Goal: Complete application form

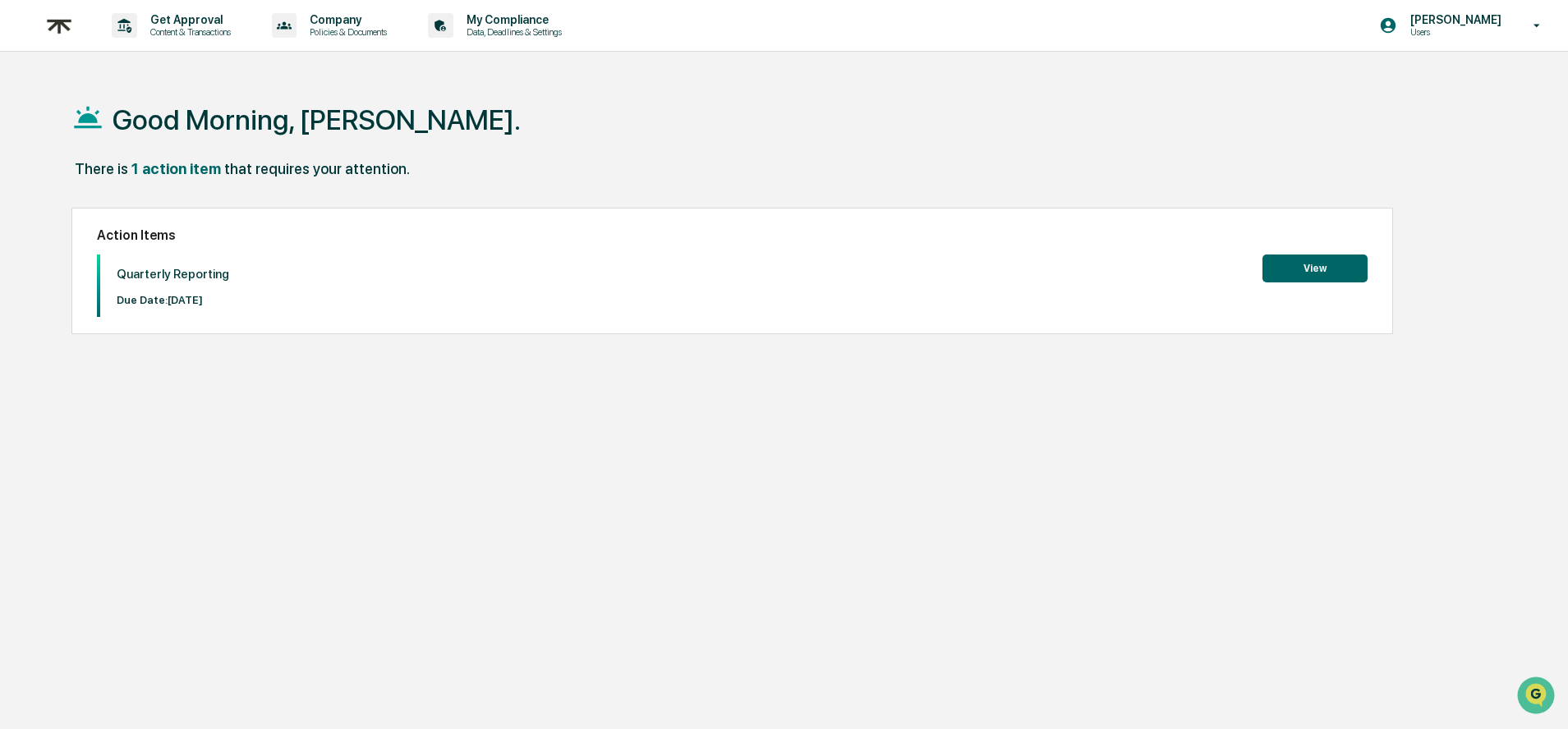
click at [1314, 280] on button "View" at bounding box center [1315, 268] width 105 height 28
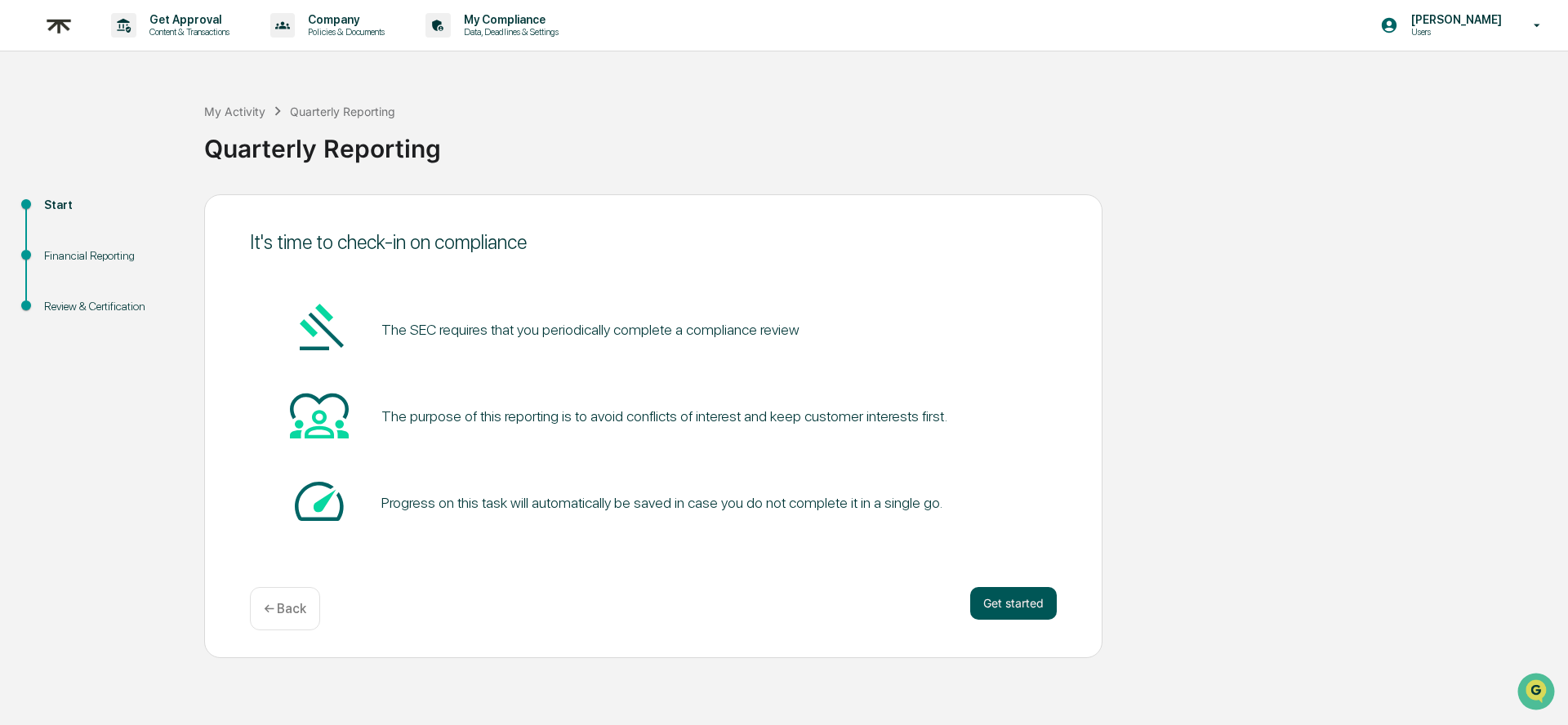
click at [982, 598] on button "Get started" at bounding box center [1014, 603] width 87 height 33
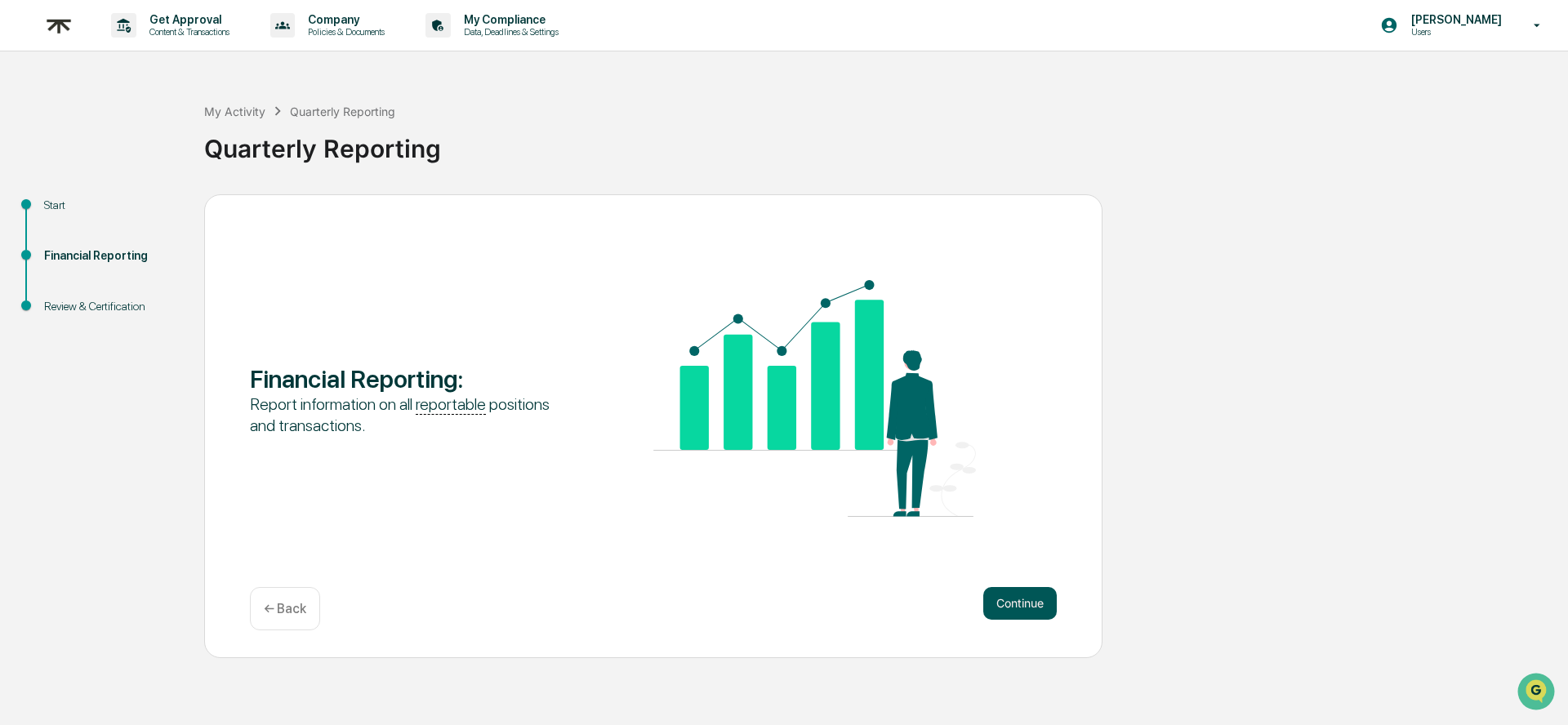
click at [1010, 604] on button "Continue" at bounding box center [1020, 603] width 74 height 33
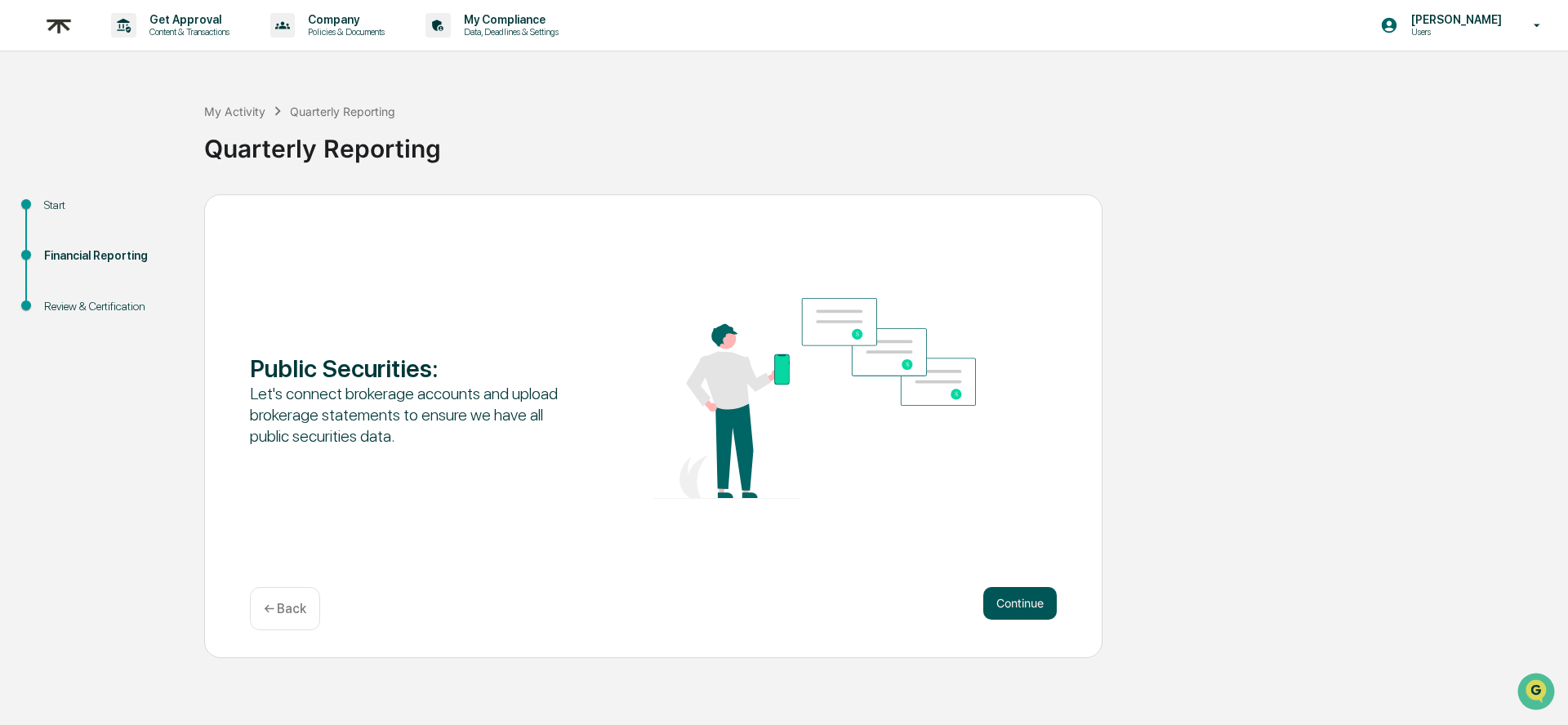
click at [1017, 609] on button "Continue" at bounding box center [1020, 603] width 74 height 33
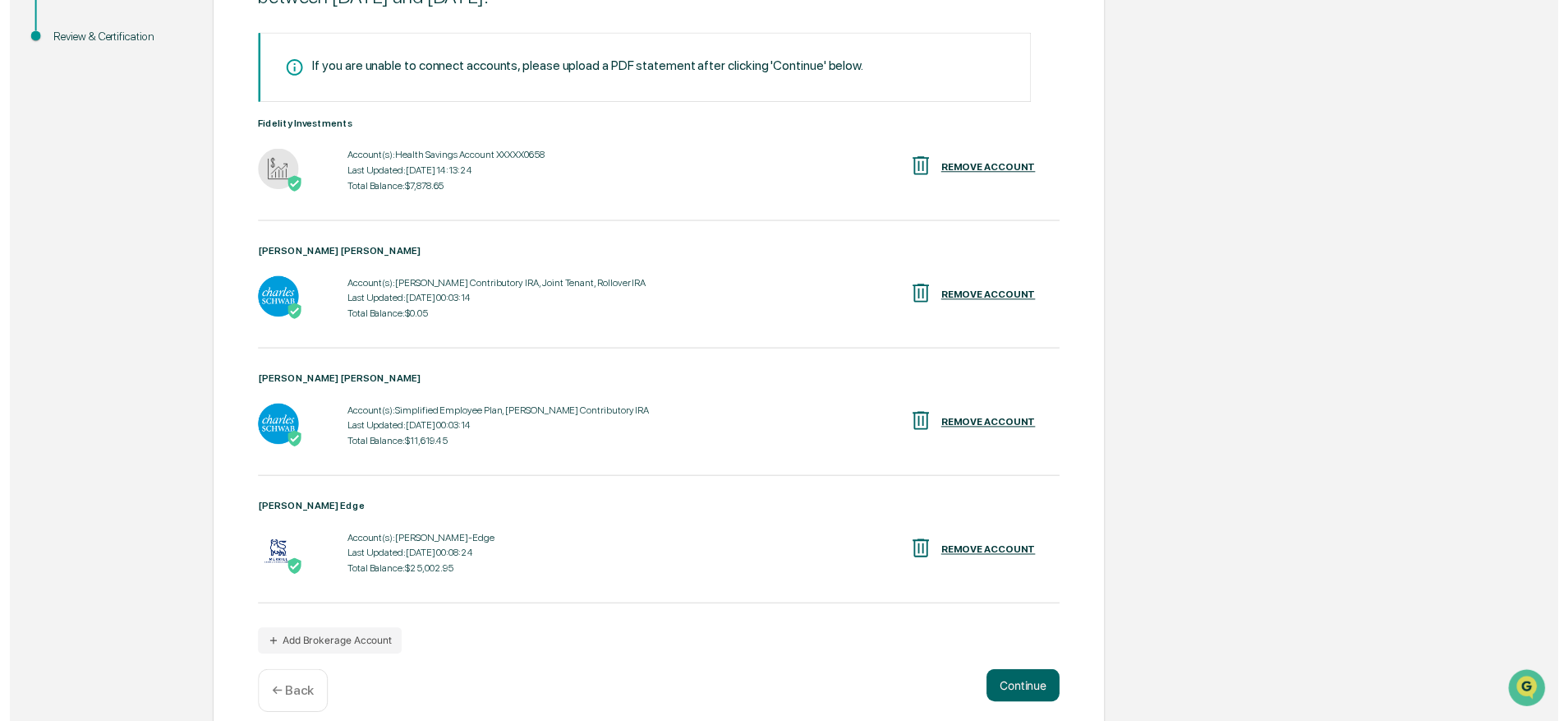
scroll to position [300, 0]
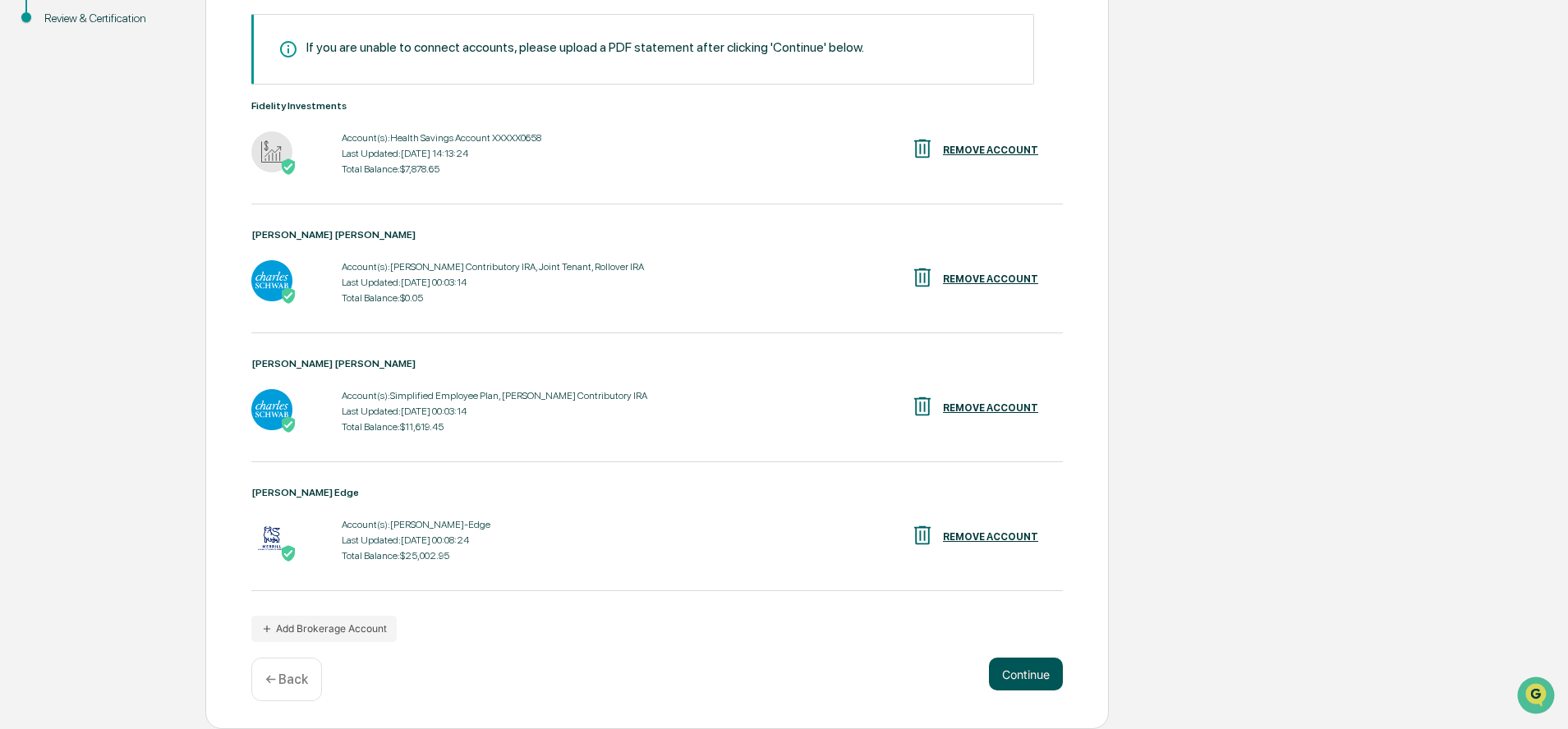
click at [1036, 662] on button "Continue" at bounding box center [1026, 674] width 74 height 33
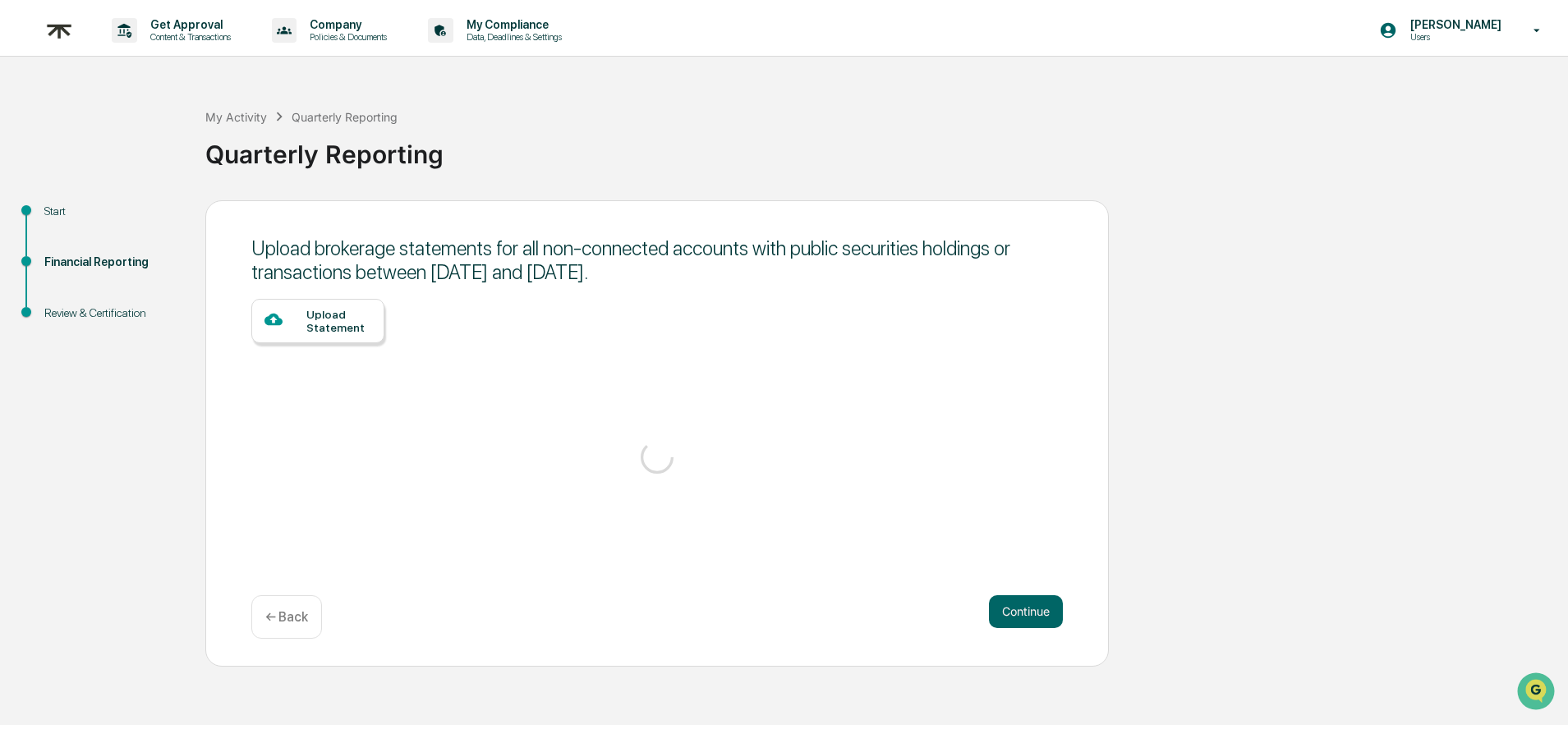
scroll to position [0, 0]
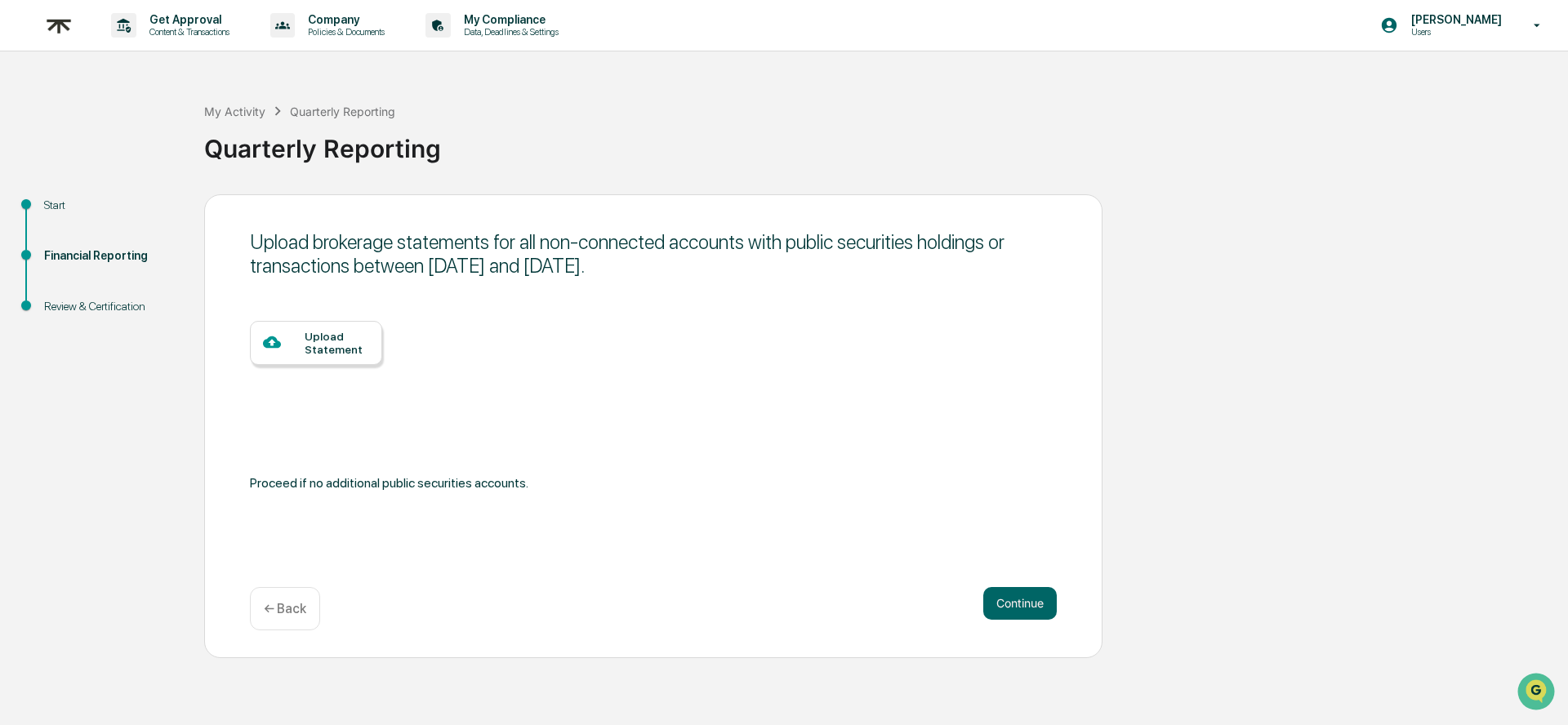
click at [343, 329] on div "Upload Statement" at bounding box center [316, 343] width 132 height 44
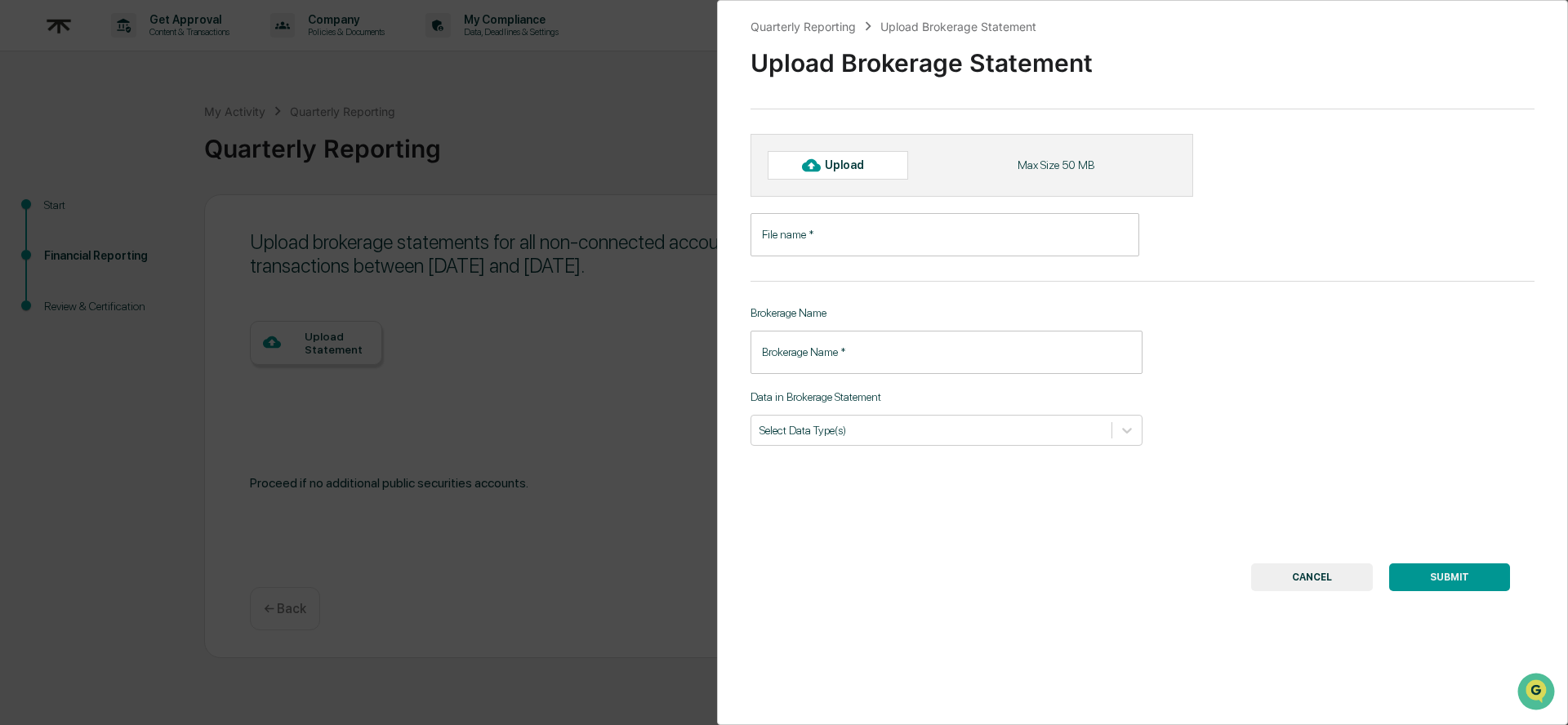
click at [851, 167] on div "Upload" at bounding box center [851, 164] width 53 height 13
click at [883, 168] on div "Upload" at bounding box center [838, 165] width 141 height 28
type input "**********"
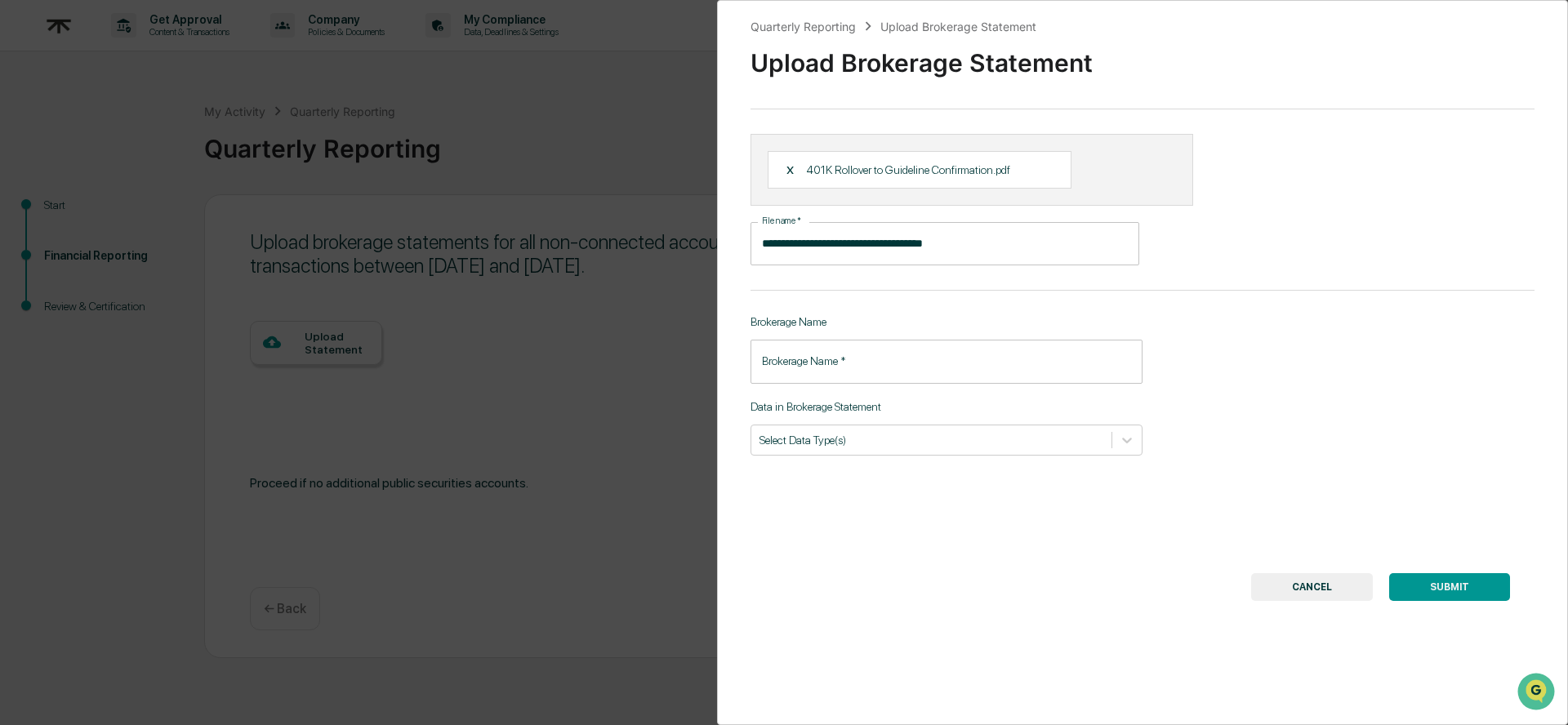
click at [971, 373] on input "Brokerage Name   *" at bounding box center [946, 362] width 392 height 43
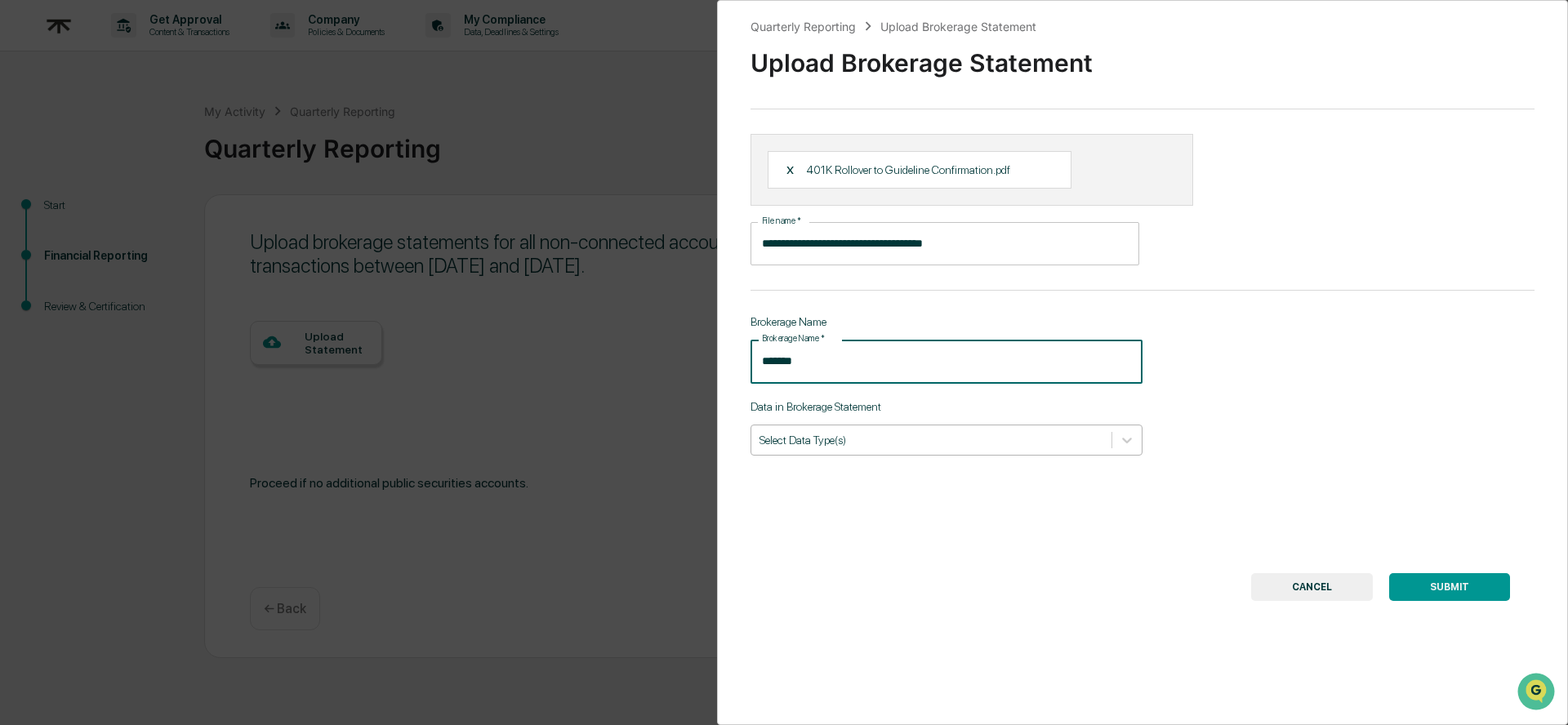
type input "*******"
click at [953, 438] on div at bounding box center [931, 440] width 344 height 16
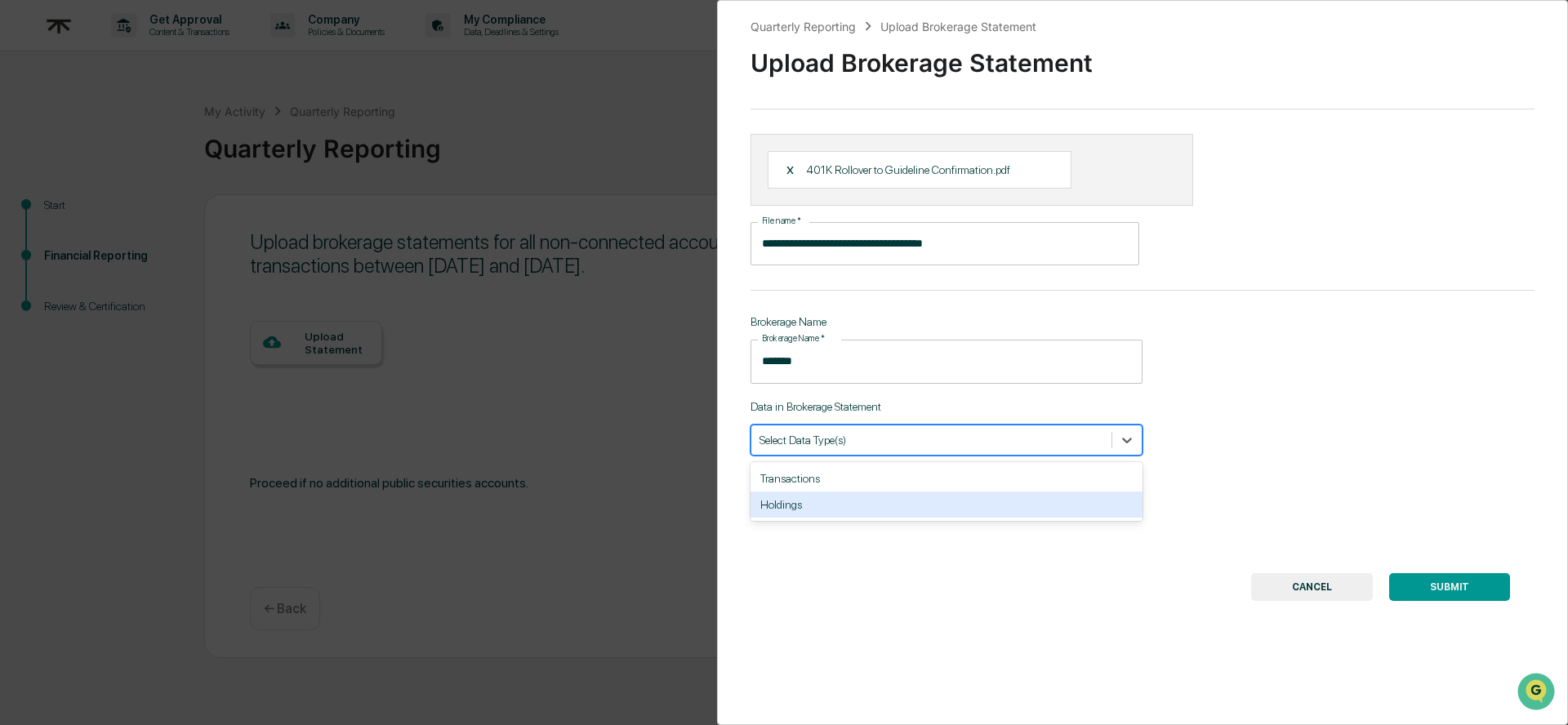
click at [854, 509] on div "Holdings" at bounding box center [946, 504] width 392 height 26
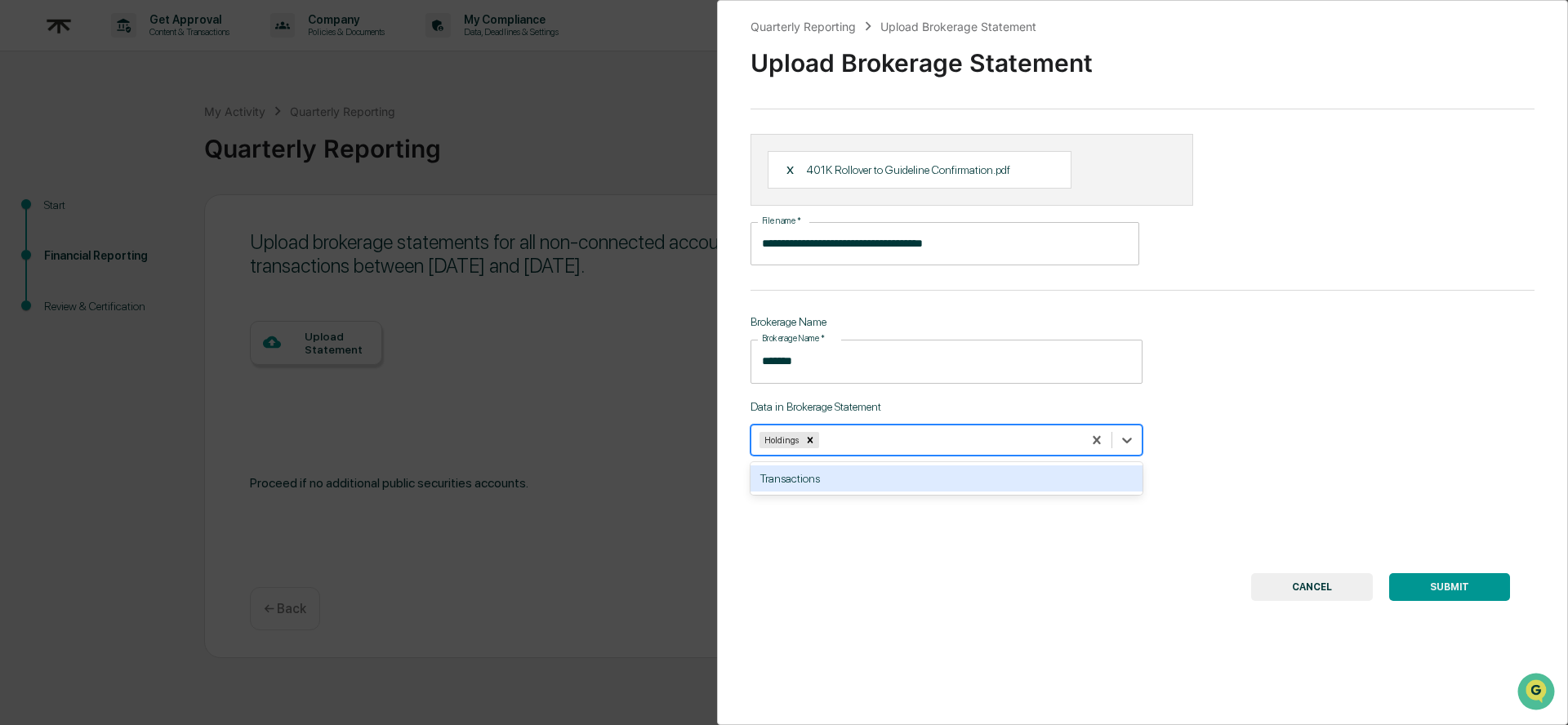
click at [845, 482] on div "Transactions" at bounding box center [946, 478] width 392 height 26
click at [813, 444] on icon "Remove Holdings" at bounding box center [810, 440] width 11 height 11
click at [1405, 585] on button "SUBMIT" at bounding box center [1450, 587] width 121 height 28
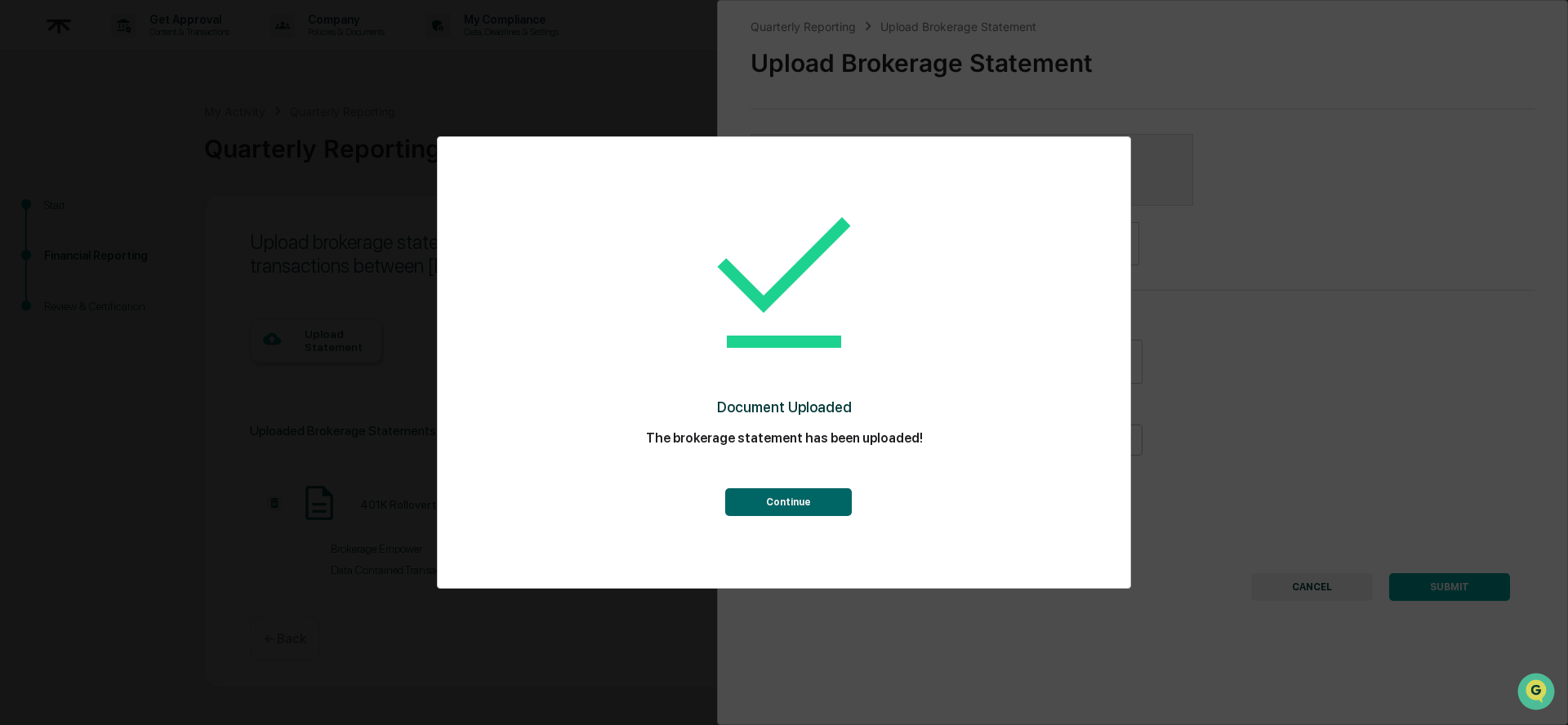
click at [768, 499] on button "Continue" at bounding box center [789, 502] width 127 height 28
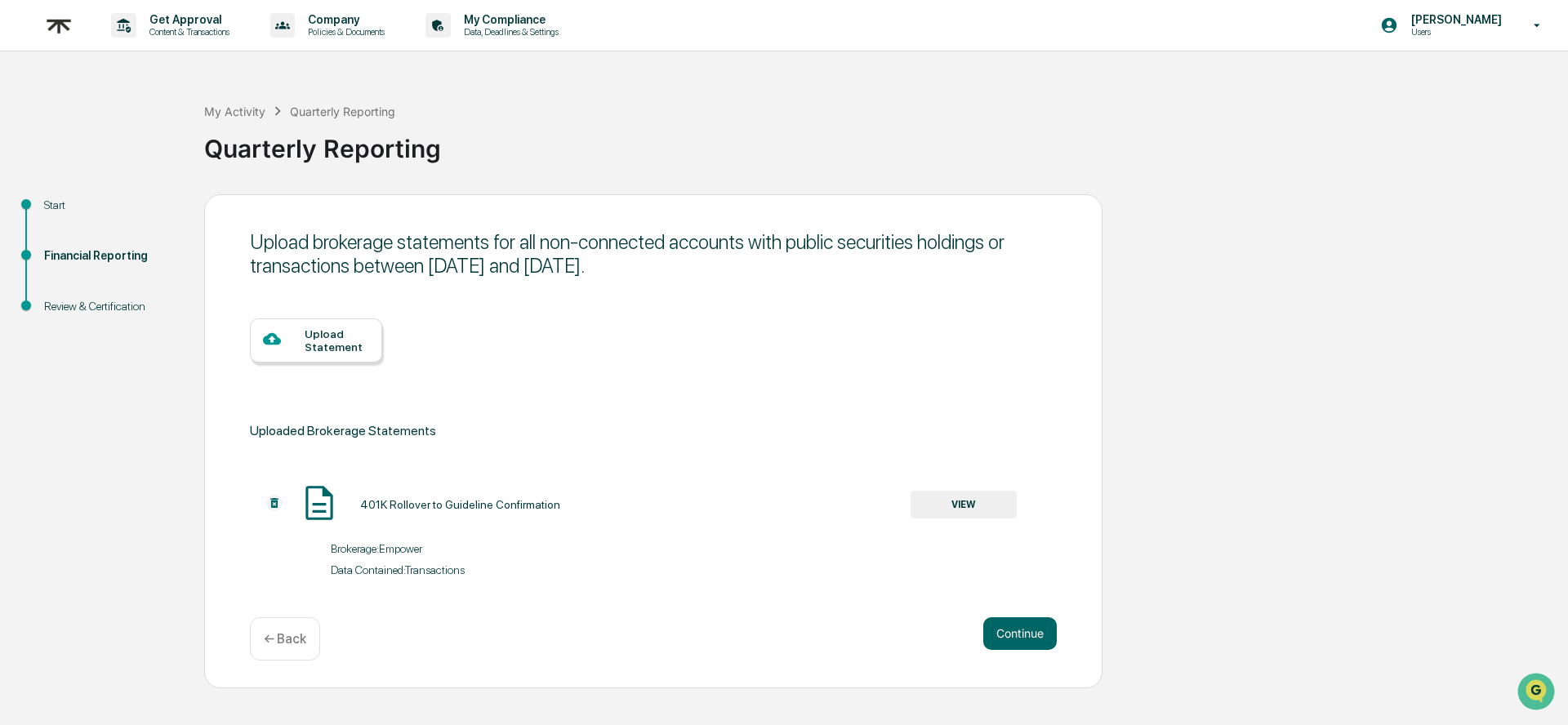
click at [335, 342] on div "Upload Statement" at bounding box center [337, 341] width 64 height 26
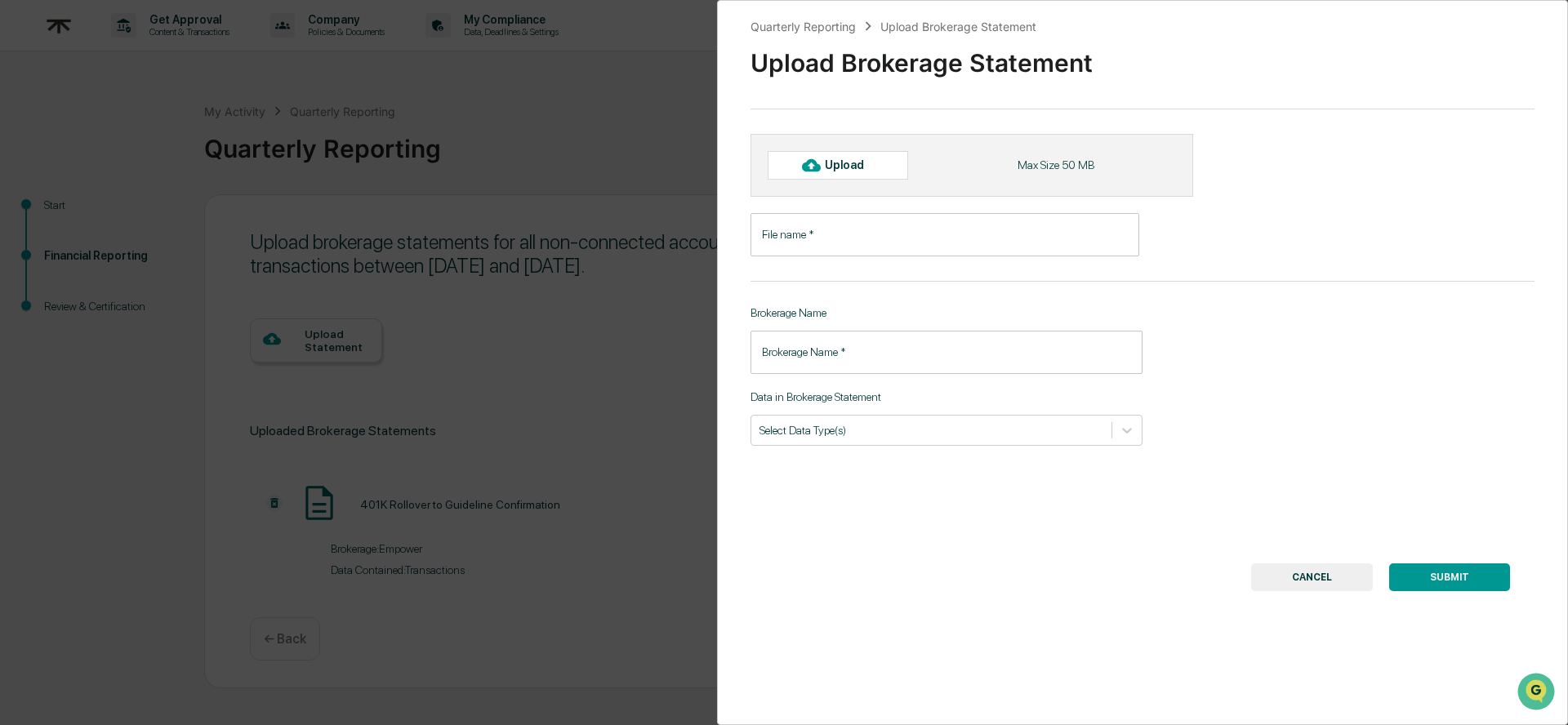
click at [833, 175] on div "Upload" at bounding box center [838, 165] width 141 height 28
type input "**********"
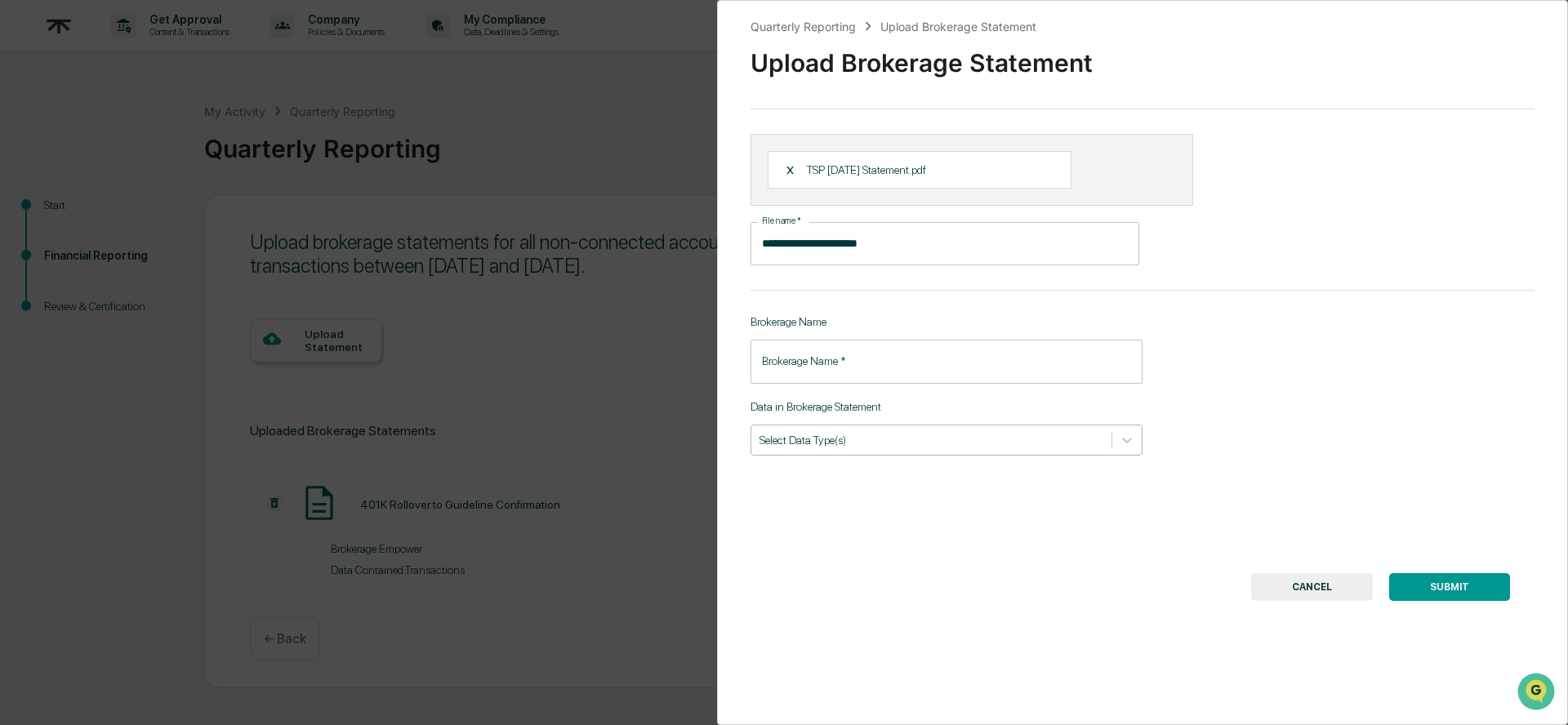
click at [907, 448] on div at bounding box center [931, 440] width 344 height 16
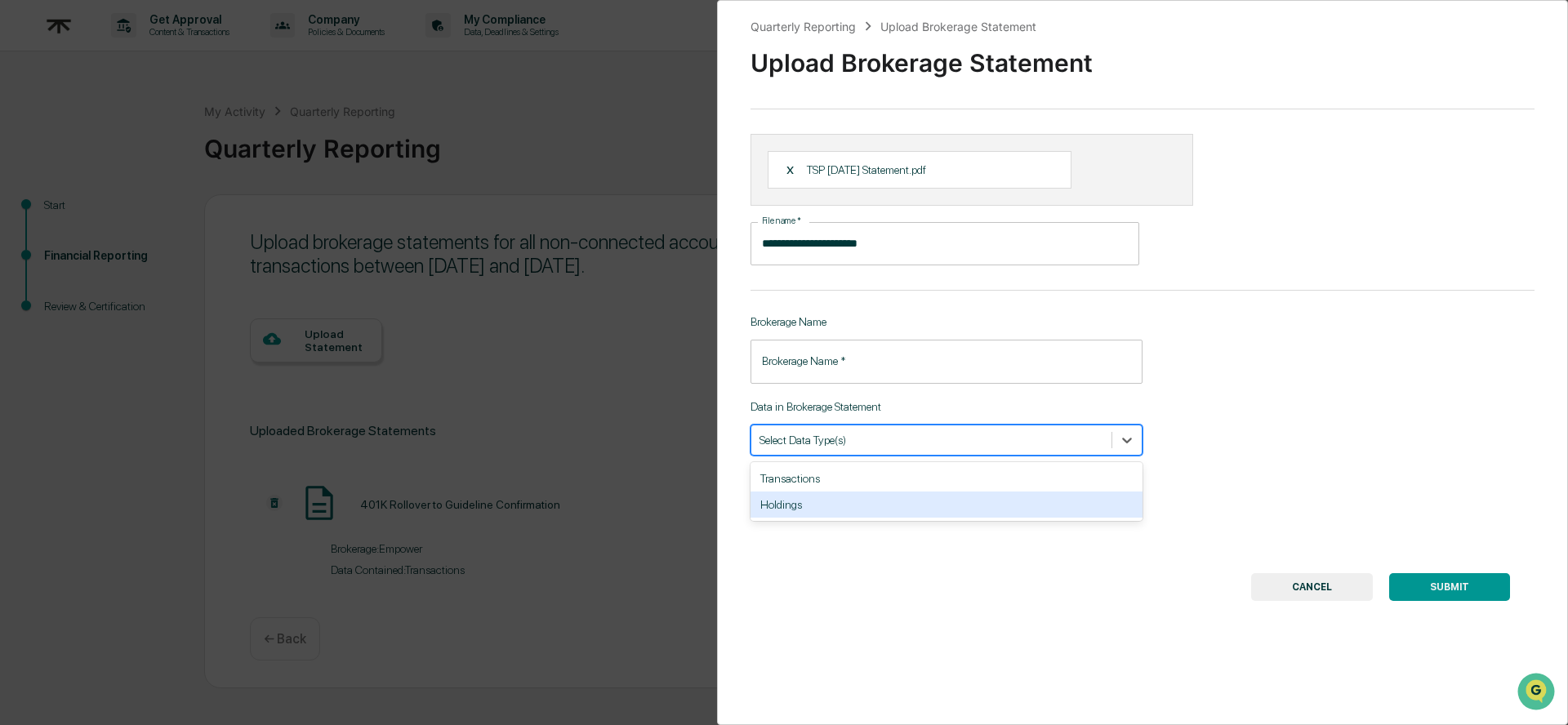
click at [845, 503] on div "Holdings" at bounding box center [946, 504] width 392 height 26
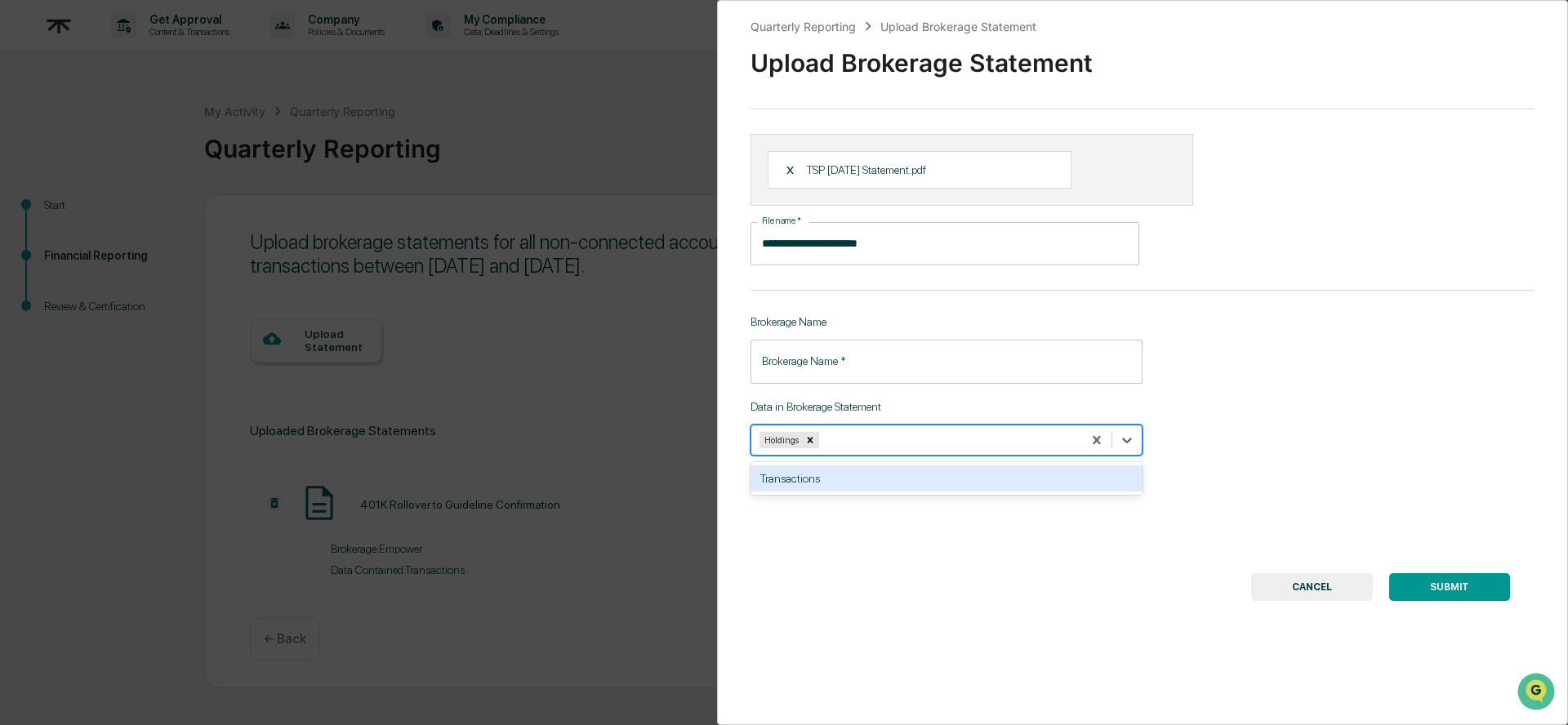
click at [865, 375] on input "Brokerage Name   *" at bounding box center [946, 362] width 392 height 43
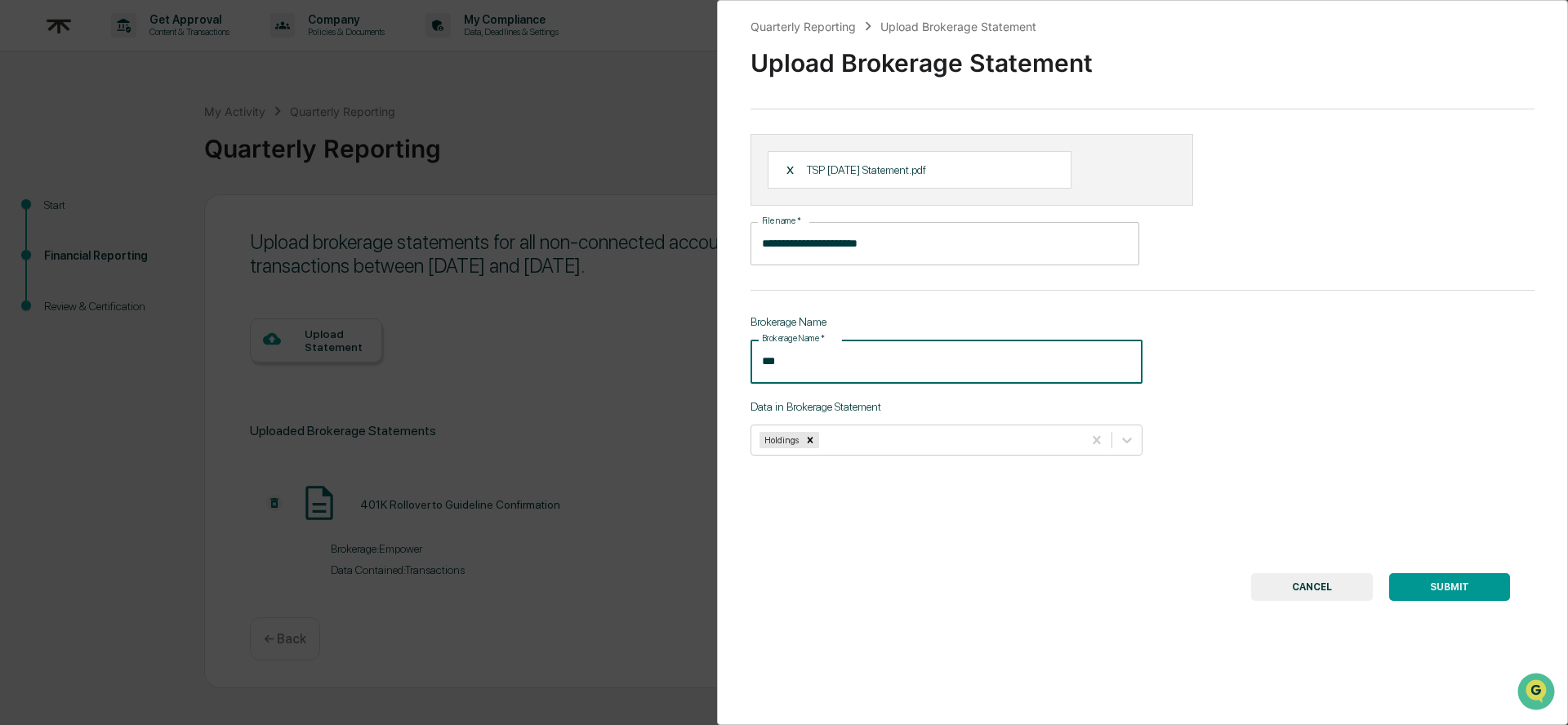
type input "***"
click at [1418, 575] on button "SUBMIT" at bounding box center [1450, 587] width 121 height 28
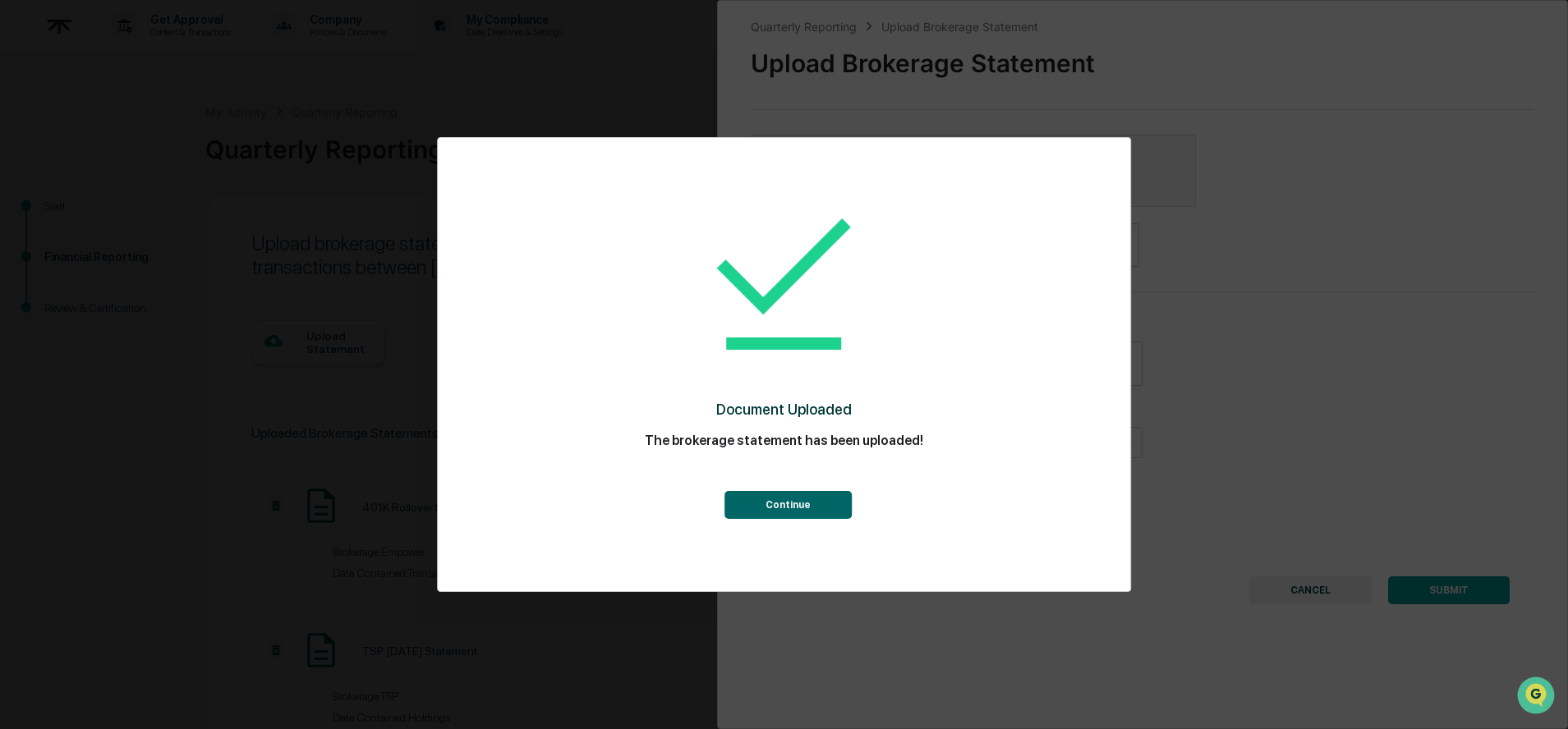
click at [806, 501] on button "Continue" at bounding box center [788, 505] width 128 height 28
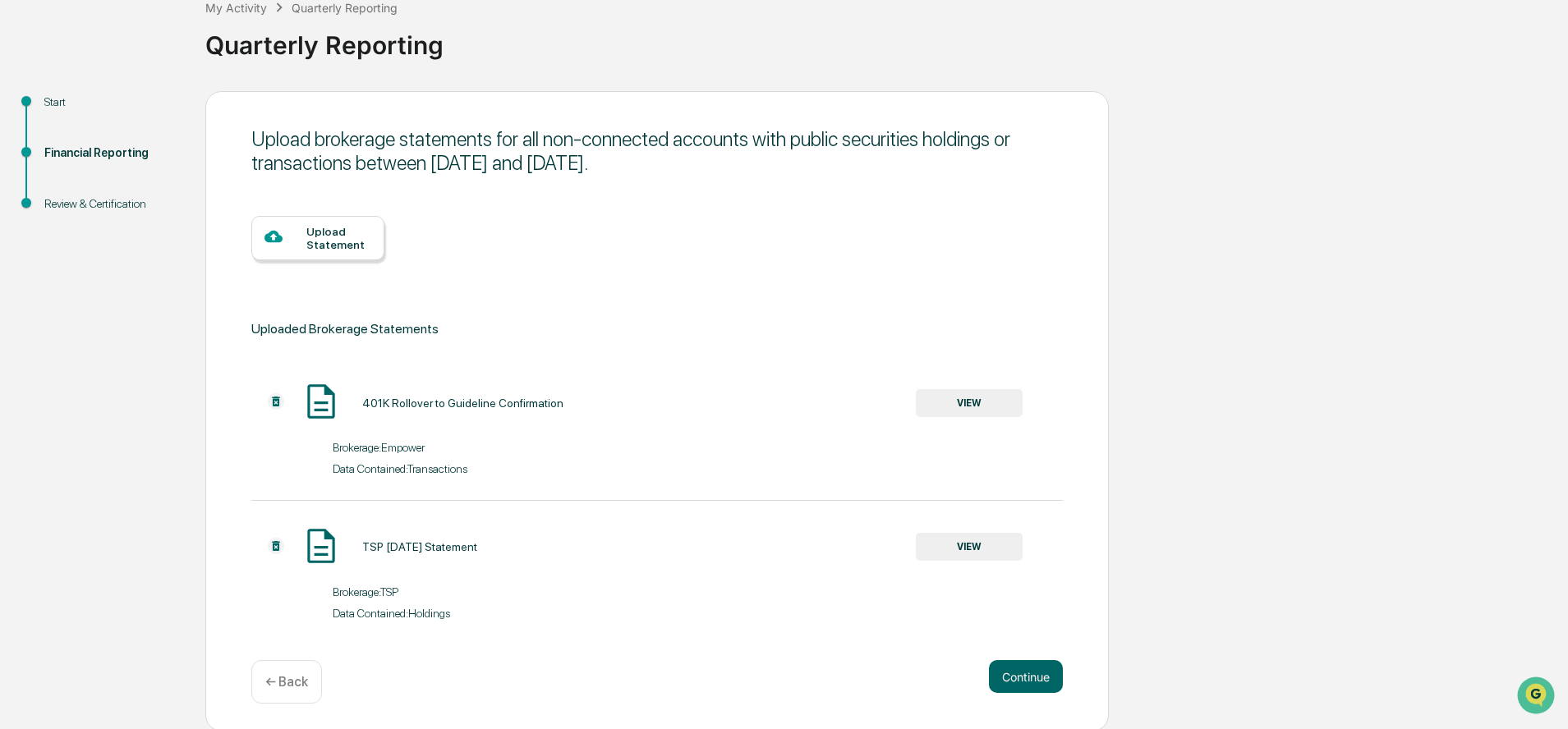
scroll to position [108, 0]
click at [1023, 685] on button "Continue" at bounding box center [1026, 674] width 74 height 33
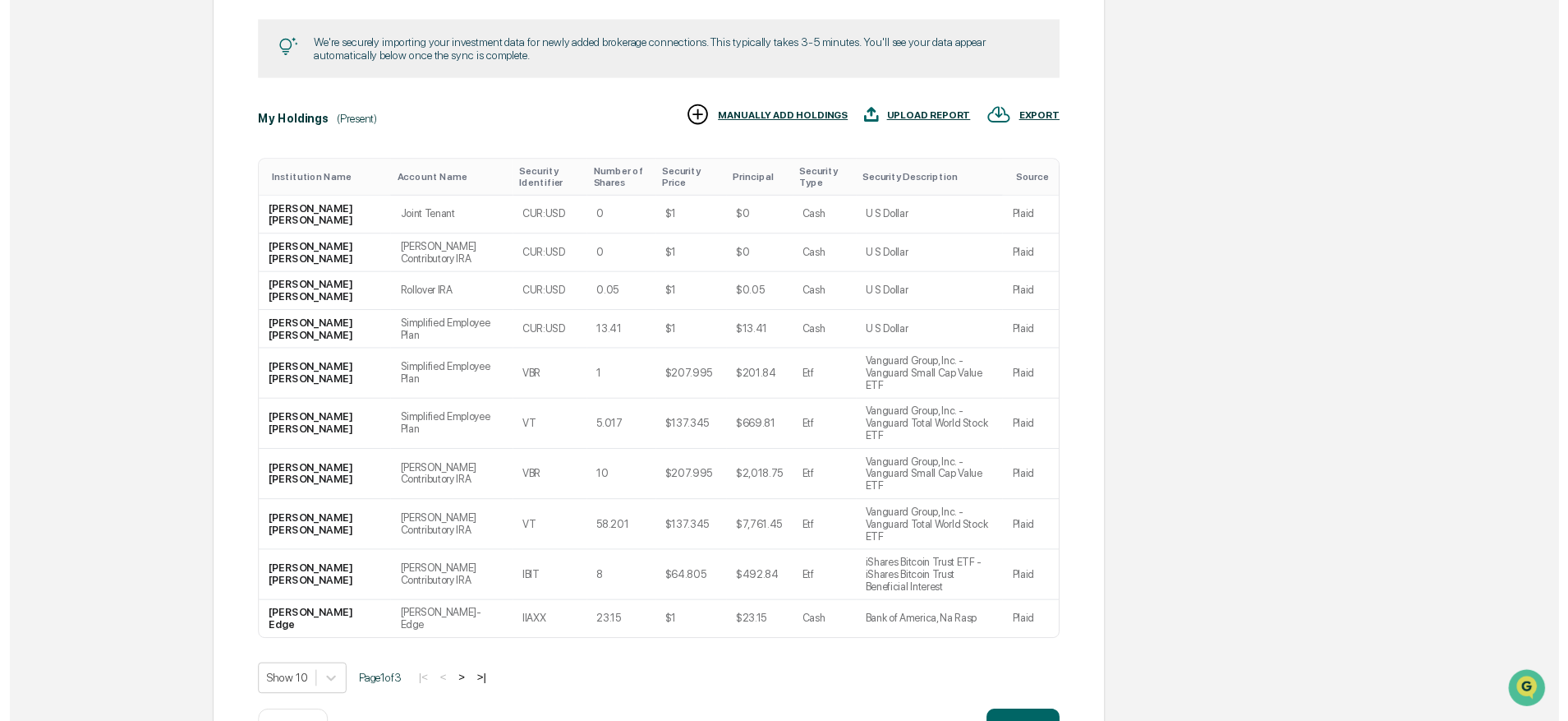
scroll to position [414, 0]
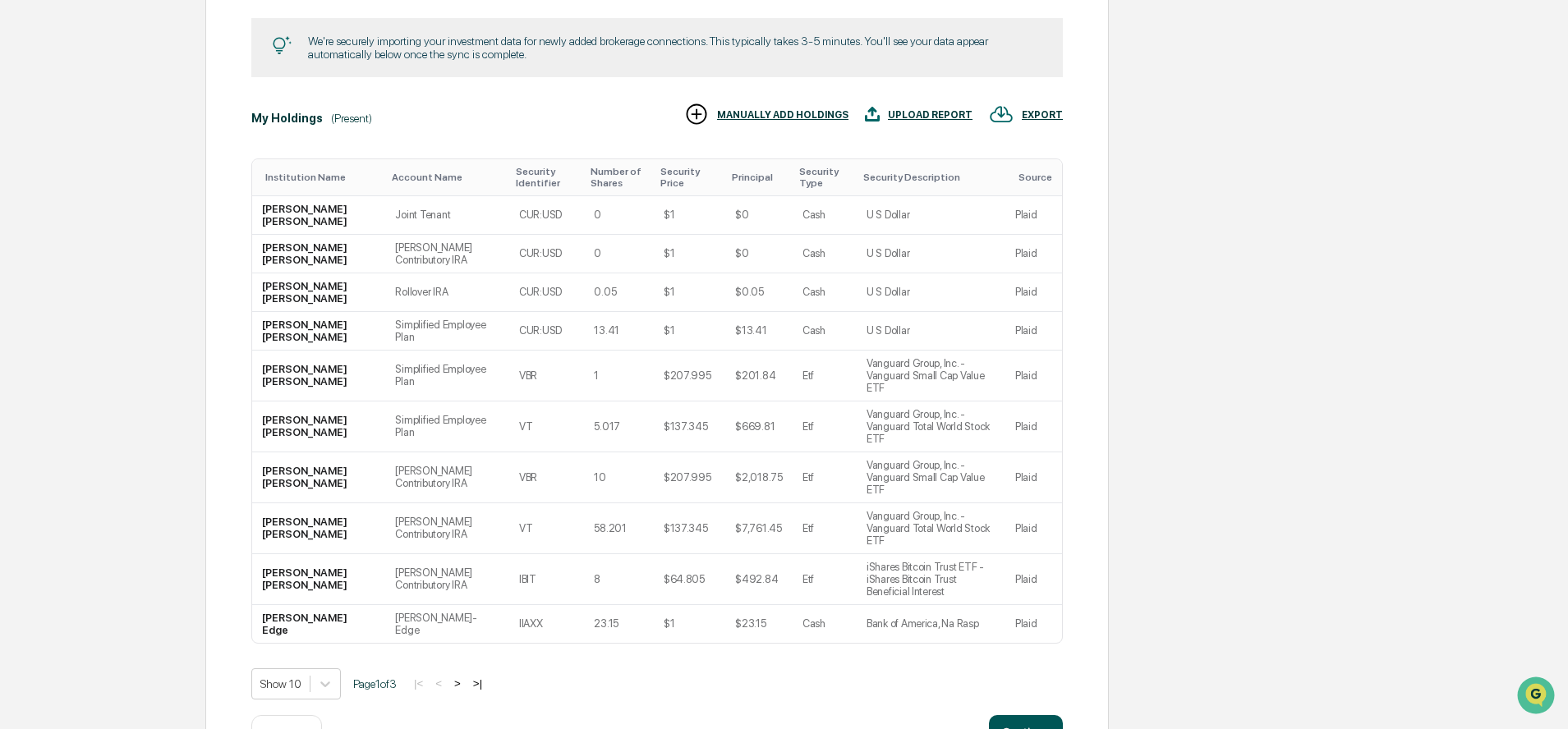
click at [1036, 715] on button "Continue" at bounding box center [1026, 732] width 74 height 33
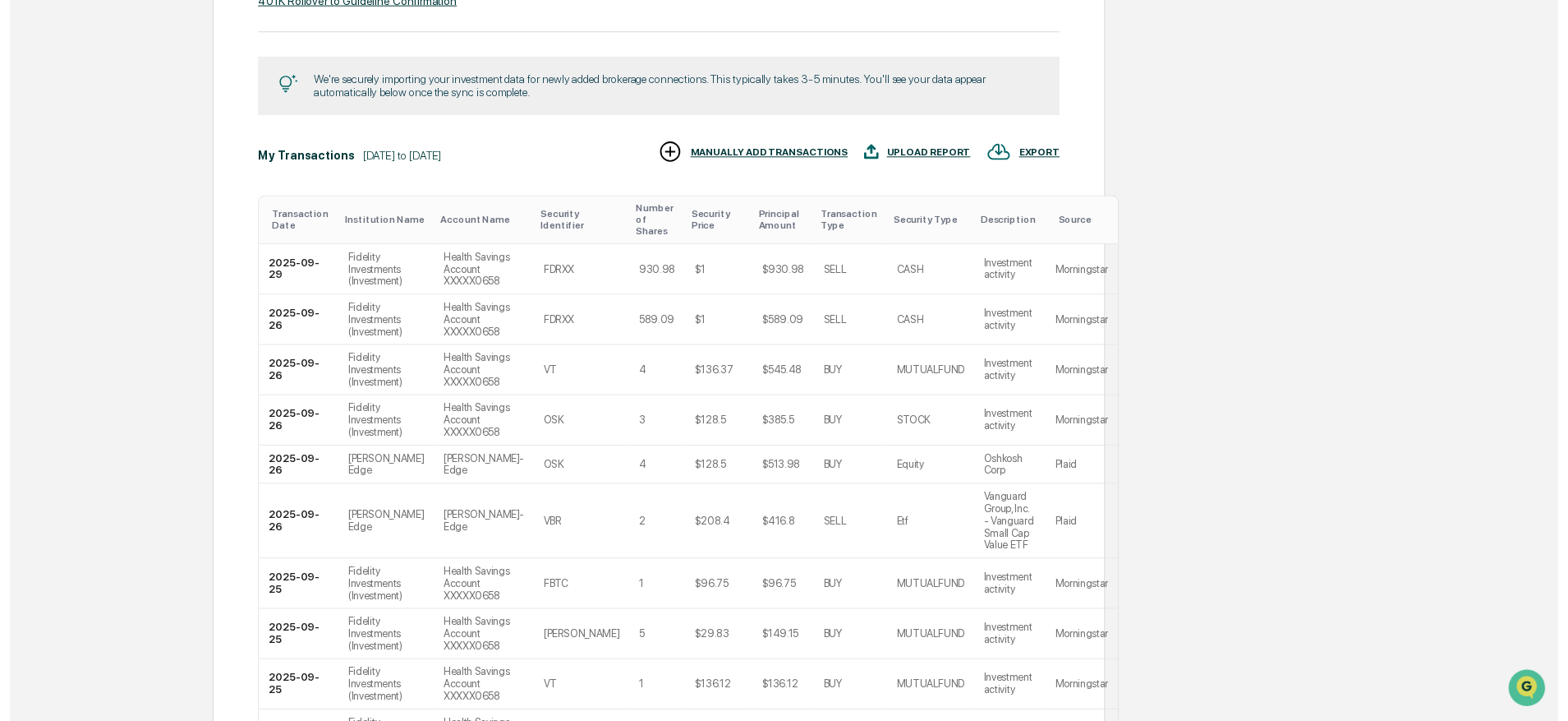
scroll to position [689, 0]
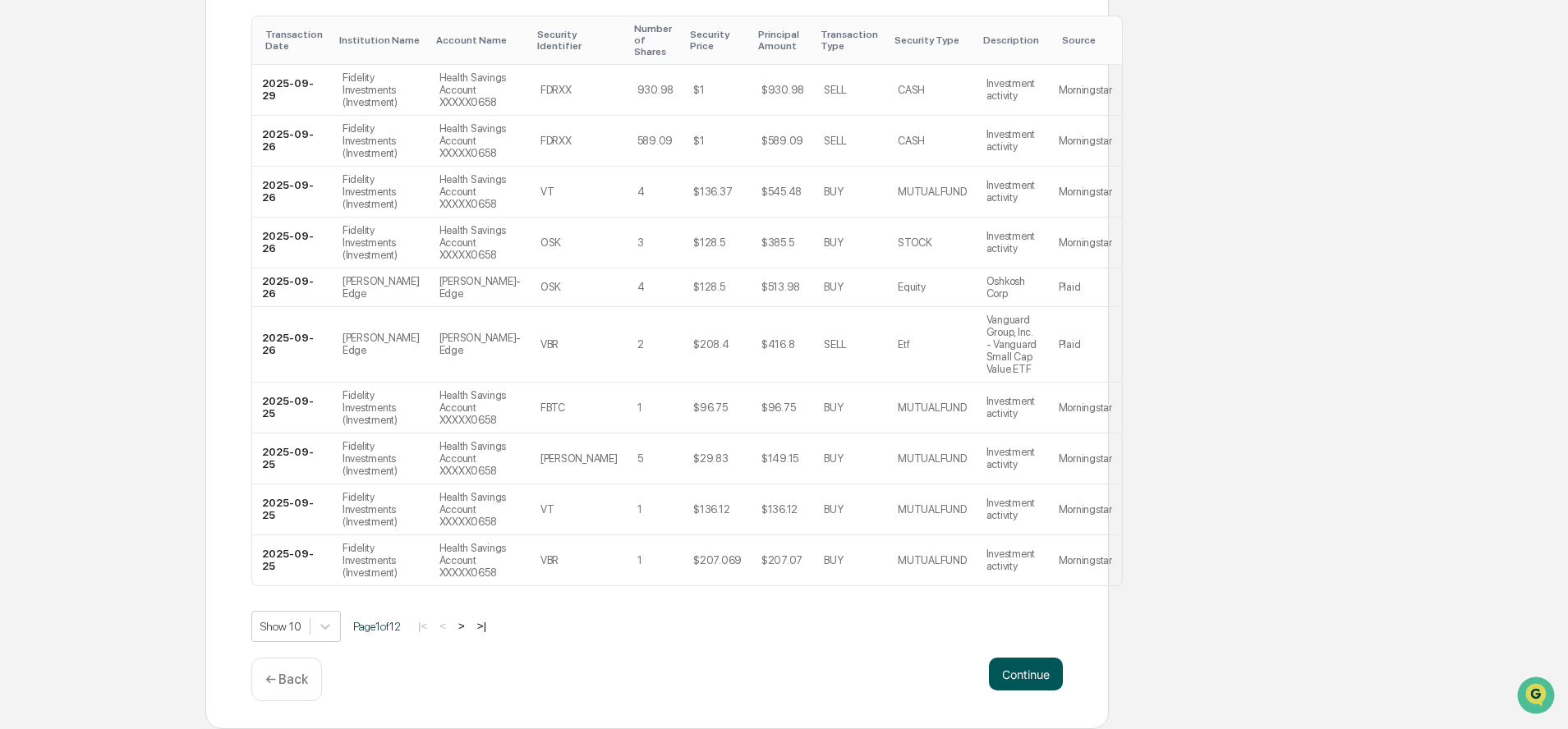
click at [1039, 663] on button "Continue" at bounding box center [1026, 674] width 74 height 33
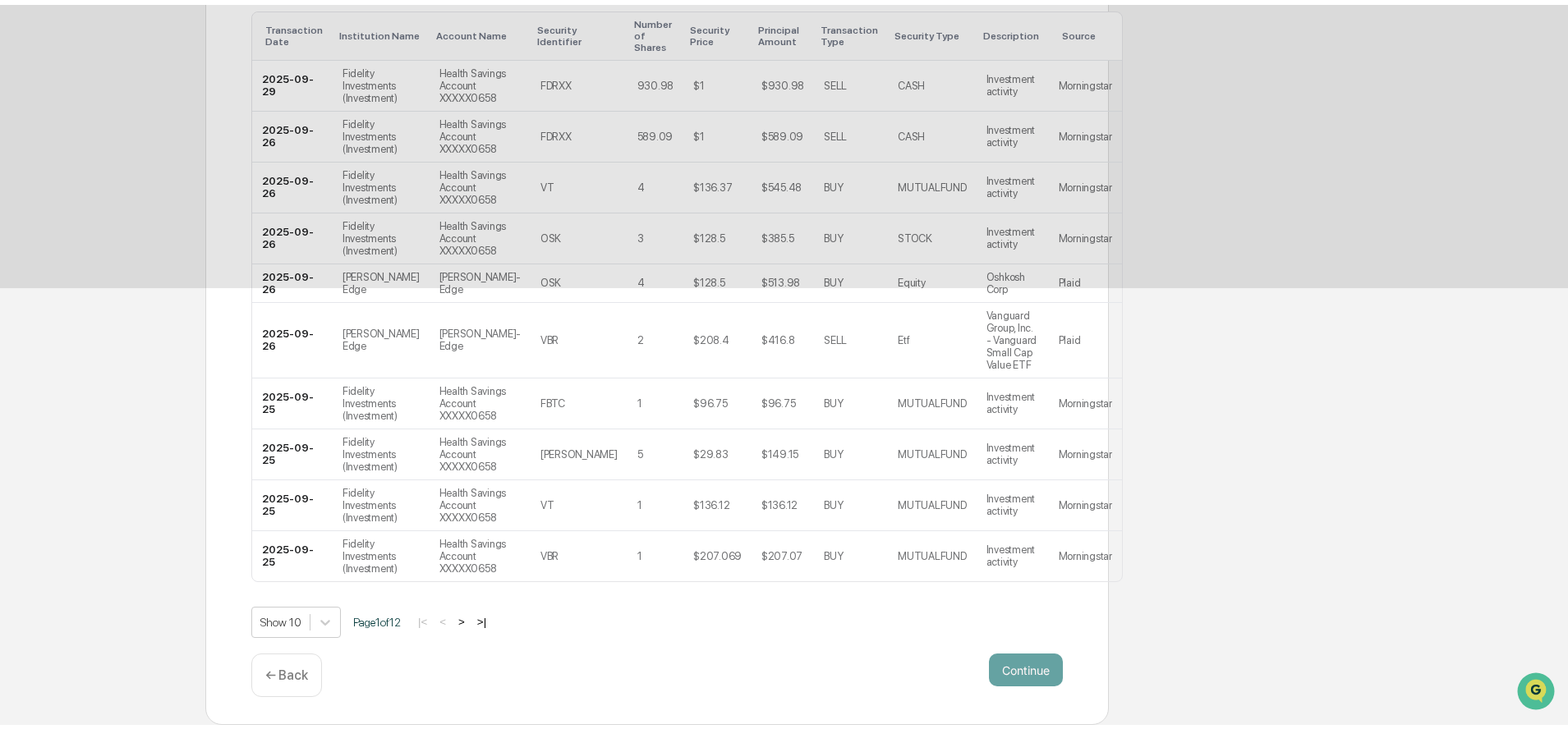
scroll to position [0, 0]
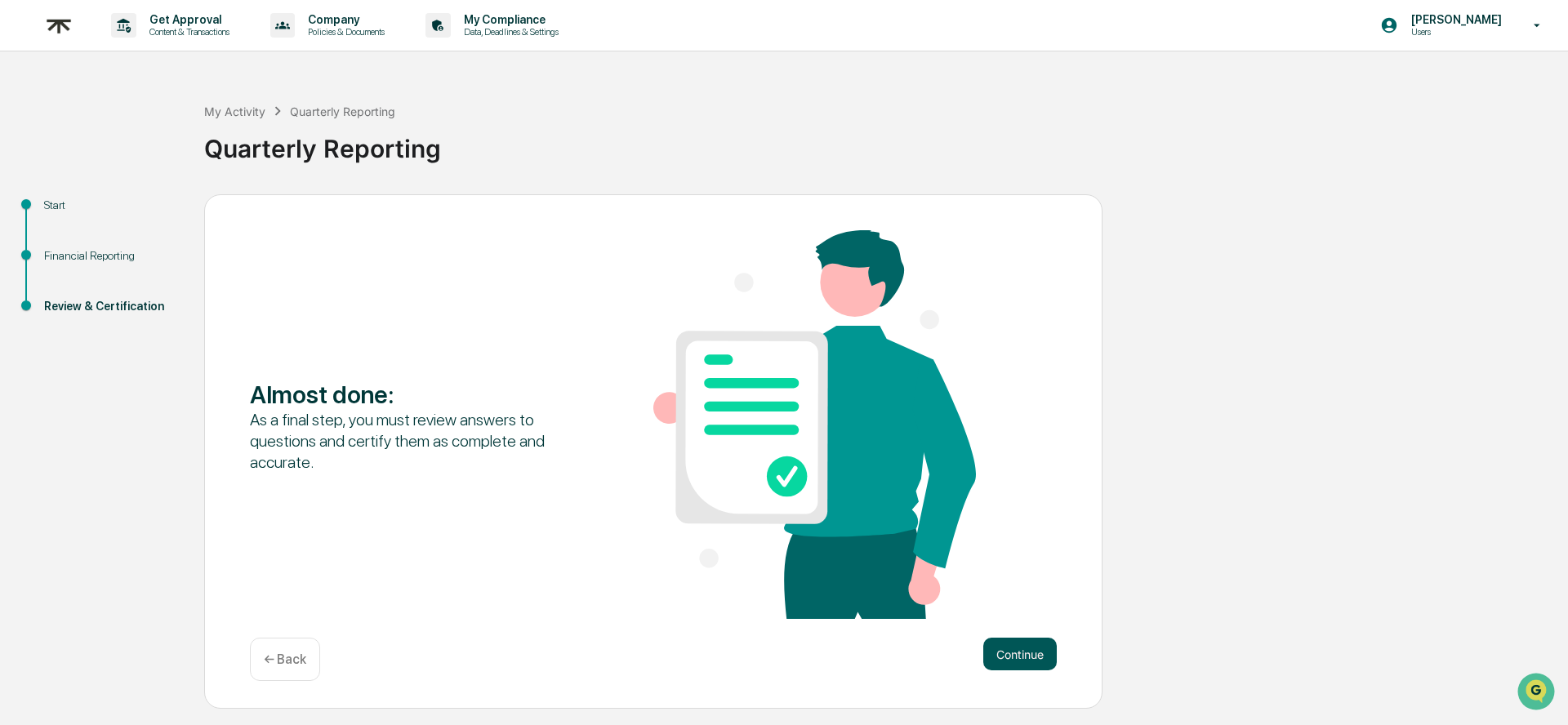
click at [1022, 643] on button "Continue" at bounding box center [1020, 655] width 74 height 33
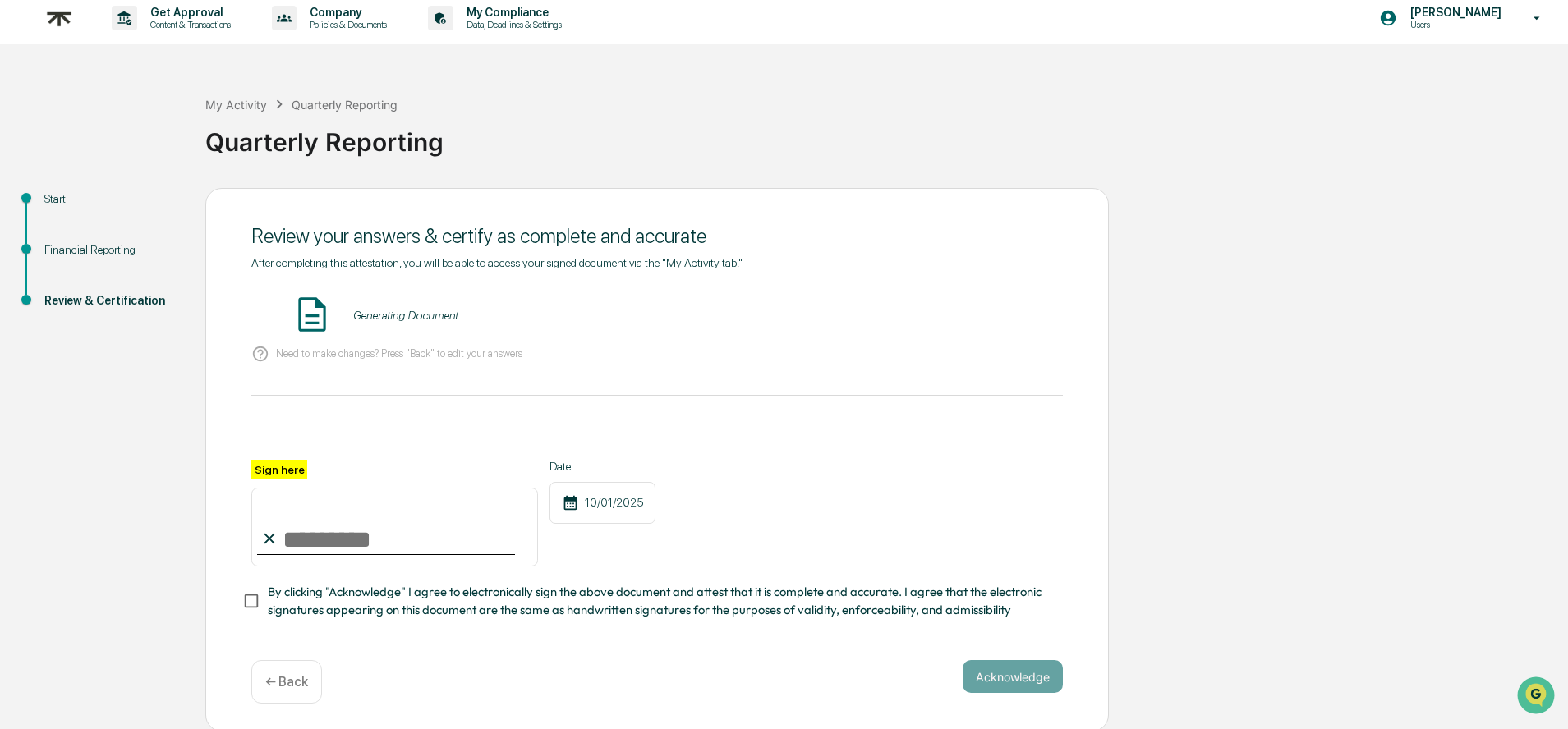
scroll to position [8, 0]
click at [953, 317] on button "VIEW" at bounding box center [969, 315] width 107 height 28
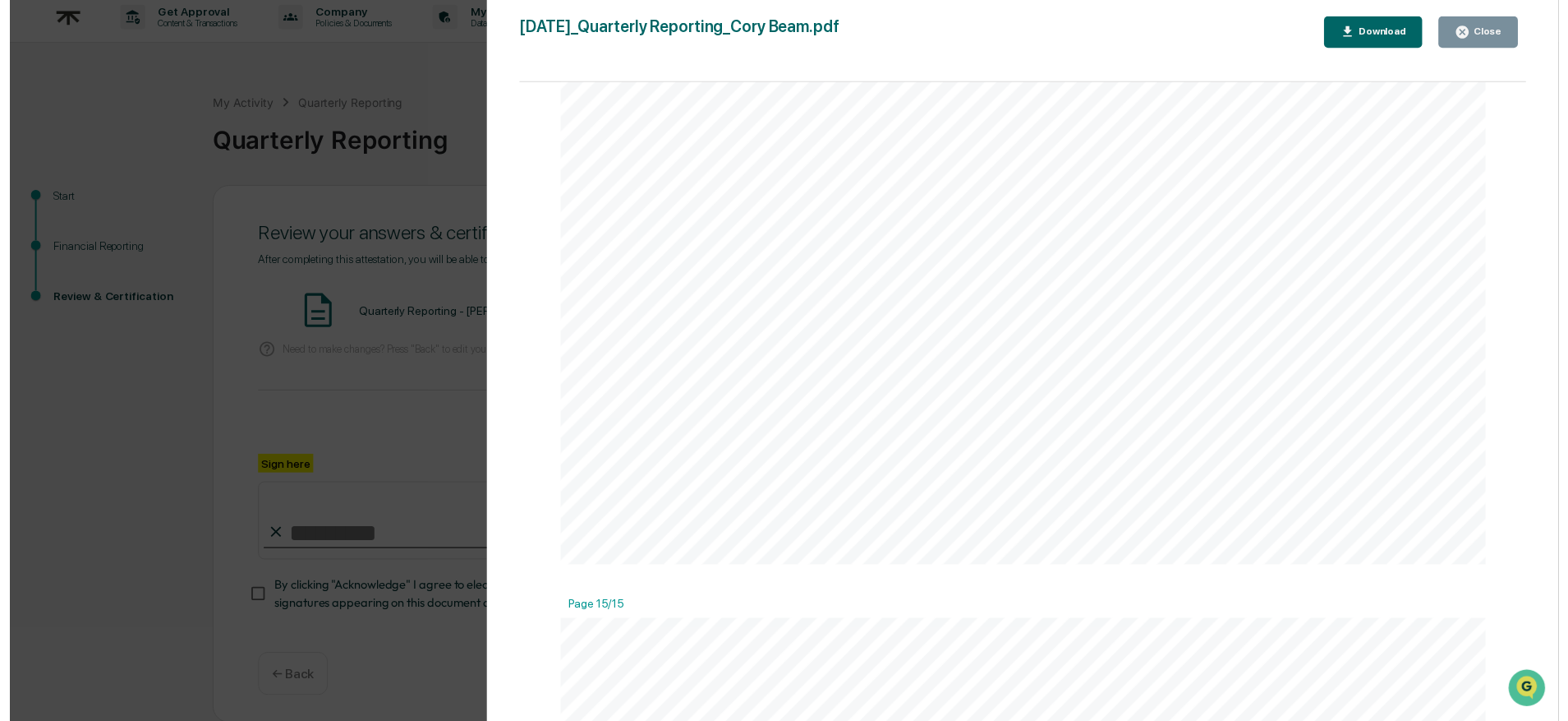
scroll to position [19295, 0]
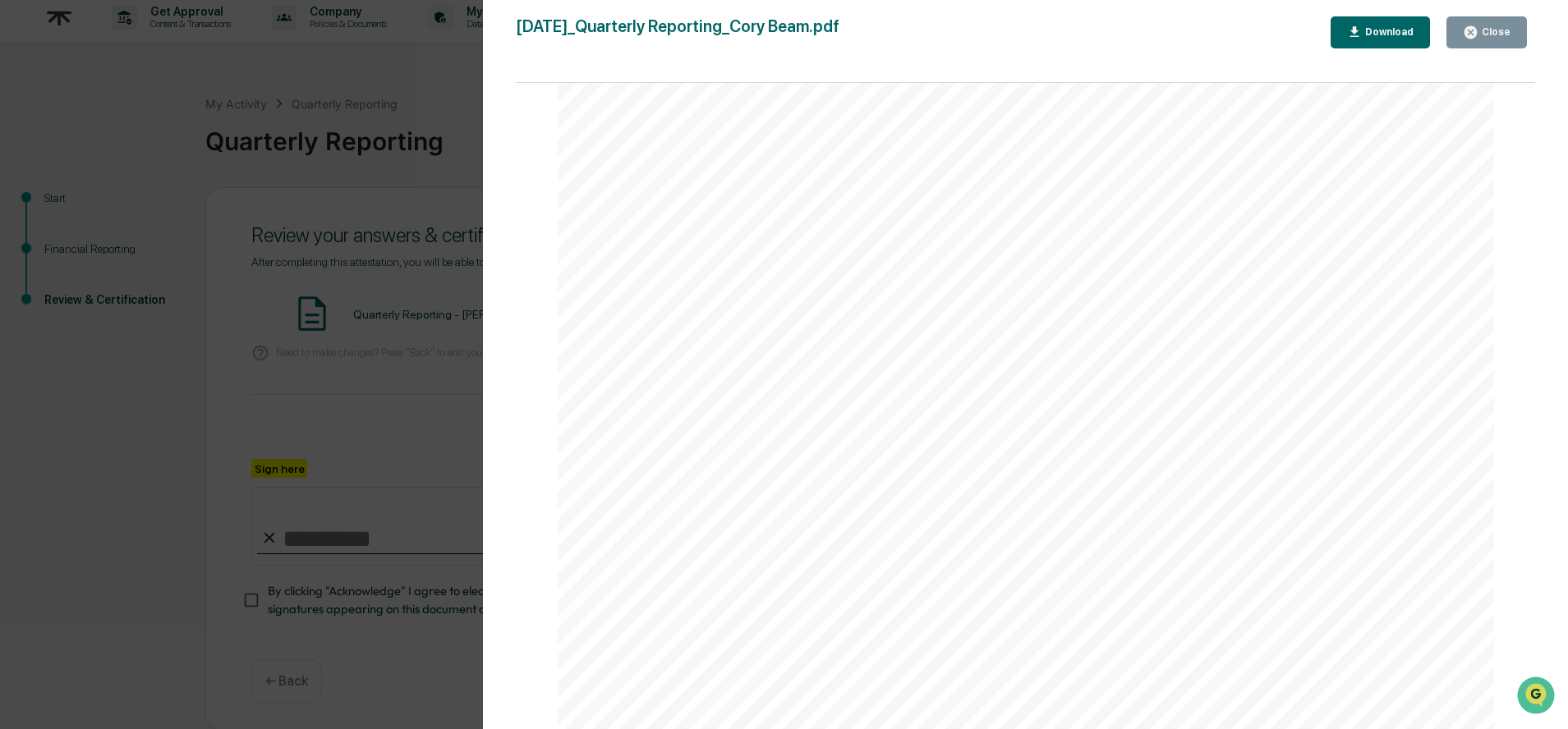
click at [1495, 42] on button "Close" at bounding box center [1487, 32] width 80 height 32
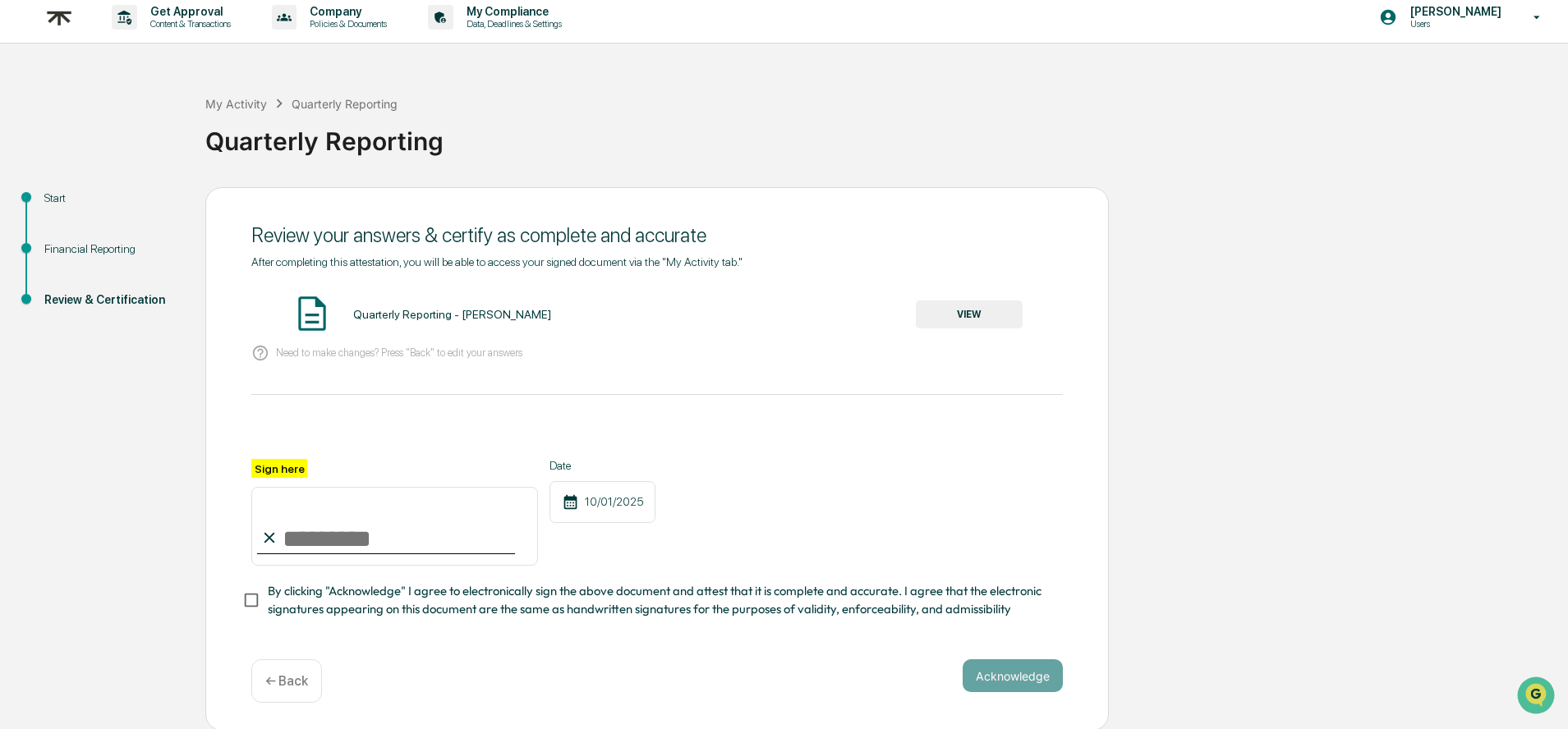
click at [329, 533] on input "Sign here" at bounding box center [394, 526] width 287 height 79
type input "*********"
click at [1059, 697] on div "Acknowledge ← Back" at bounding box center [657, 681] width 812 height 44
click at [990, 674] on button "Acknowledge" at bounding box center [1013, 676] width 101 height 33
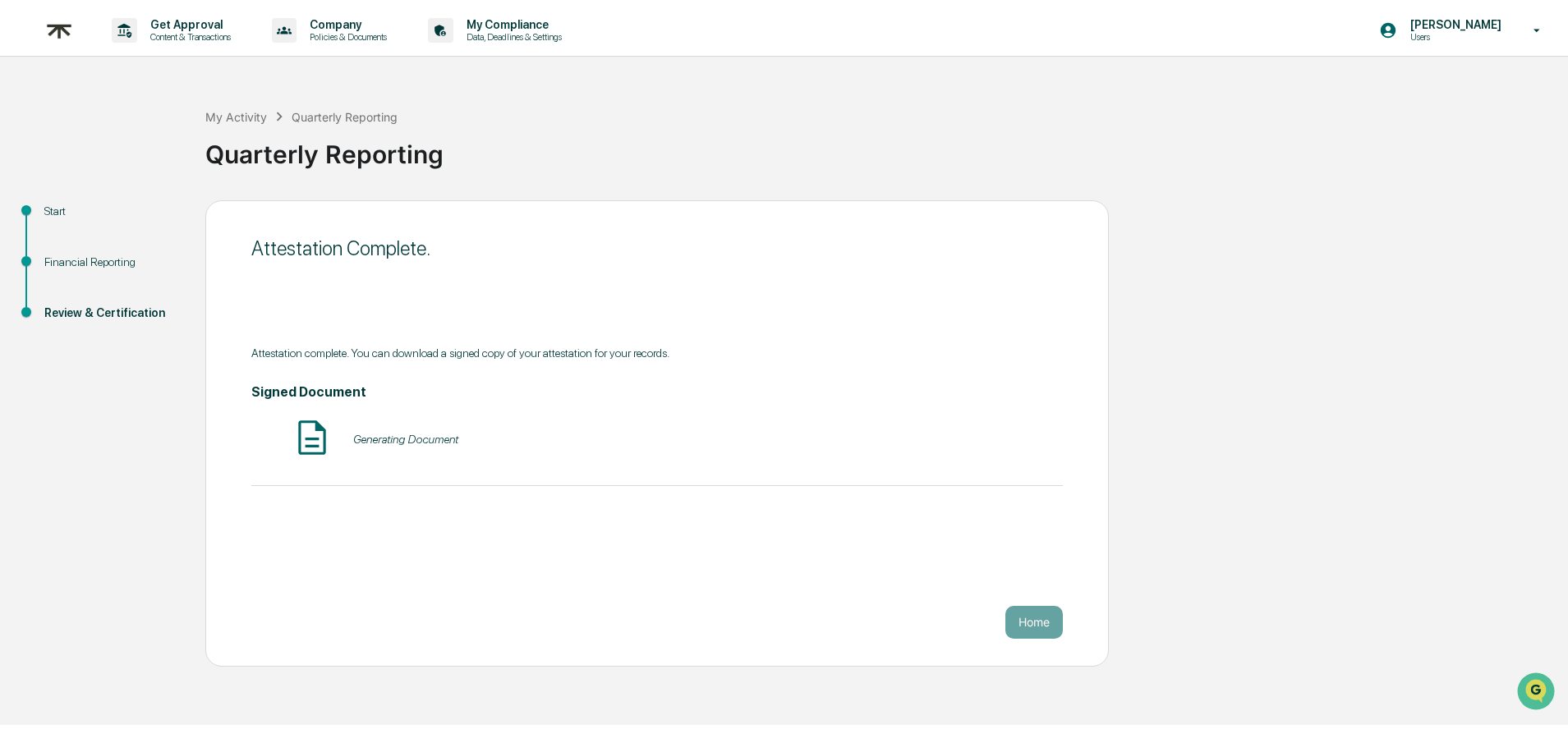
scroll to position [0, 0]
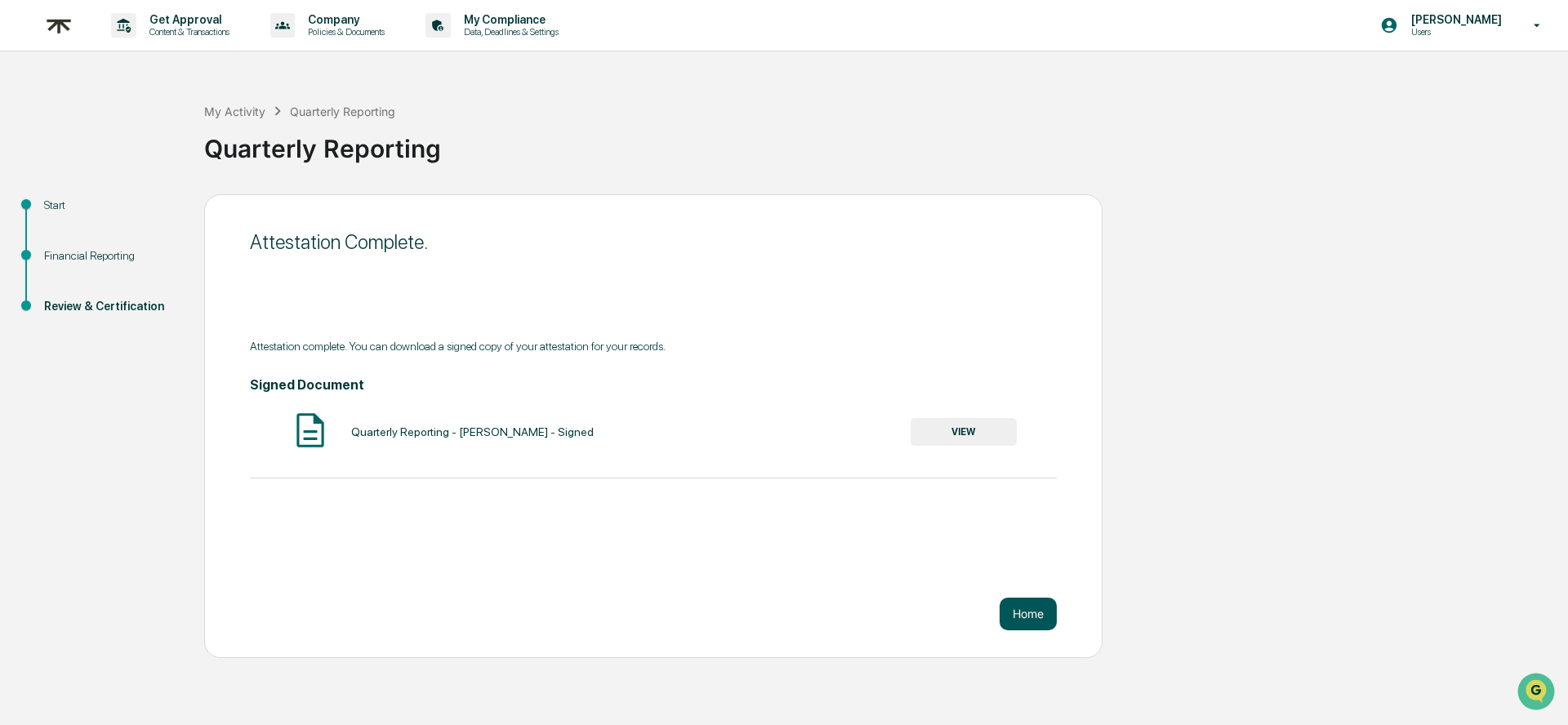
click at [1038, 606] on button "Home" at bounding box center [1029, 614] width 57 height 33
